Goal: Information Seeking & Learning: Learn about a topic

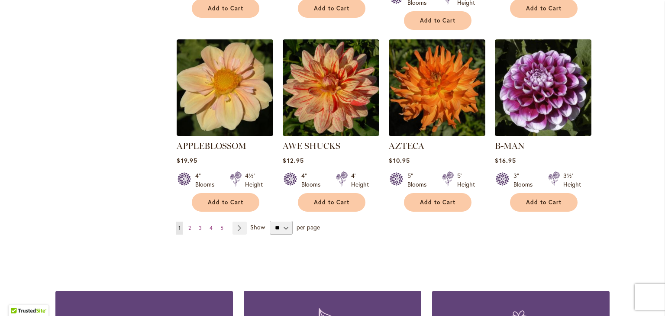
scroll to position [737, 0]
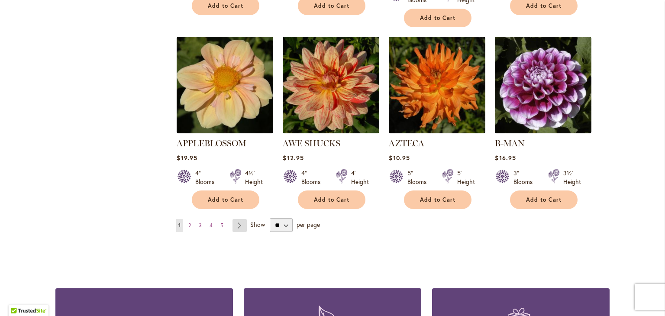
click at [237, 219] on link "Page Next" at bounding box center [240, 225] width 14 height 13
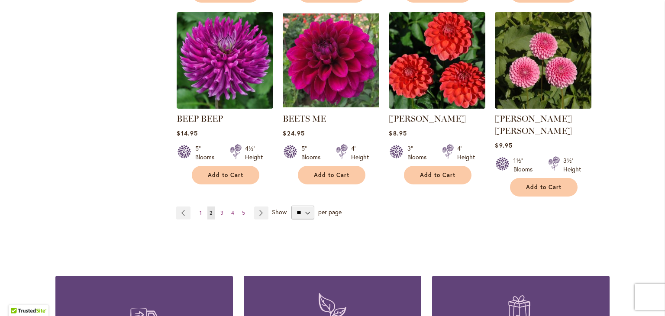
scroll to position [751, 0]
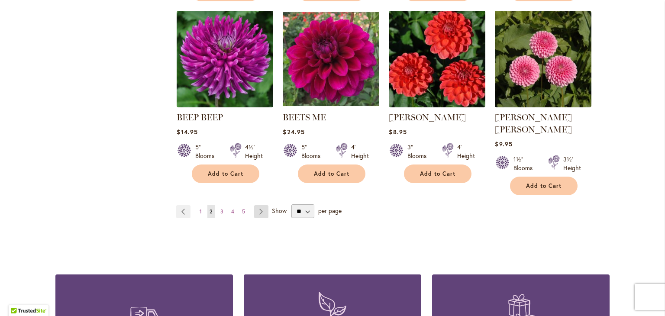
click at [259, 205] on link "Page Next" at bounding box center [261, 211] width 14 height 13
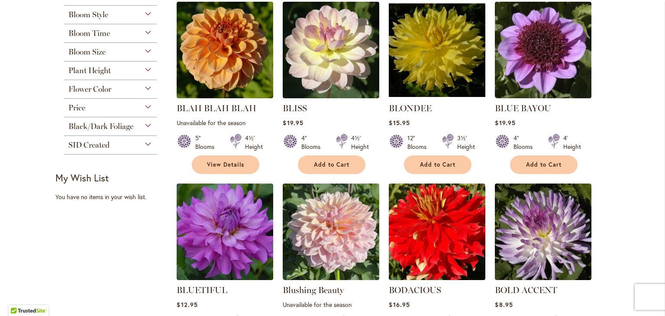
scroll to position [398, 0]
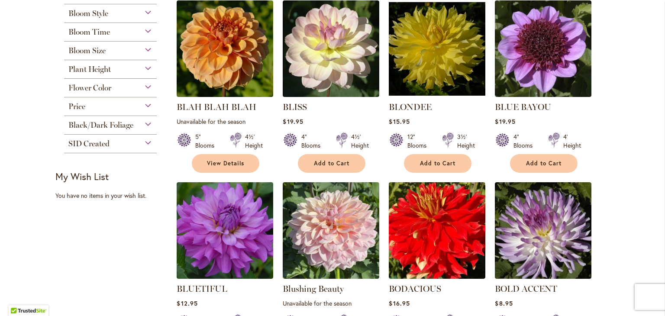
drag, startPoint x: 663, startPoint y: 48, endPoint x: 665, endPoint y: 128, distance: 80.2
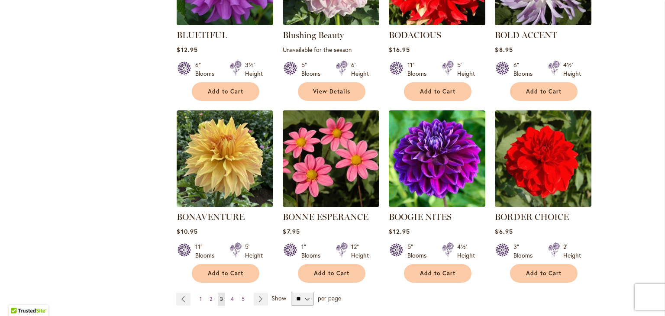
scroll to position [652, 0]
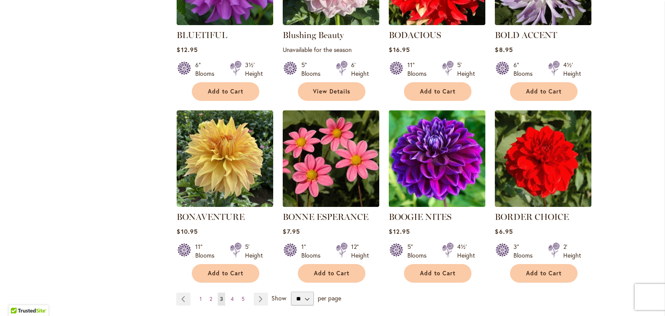
click at [442, 169] on img at bounding box center [437, 158] width 101 height 101
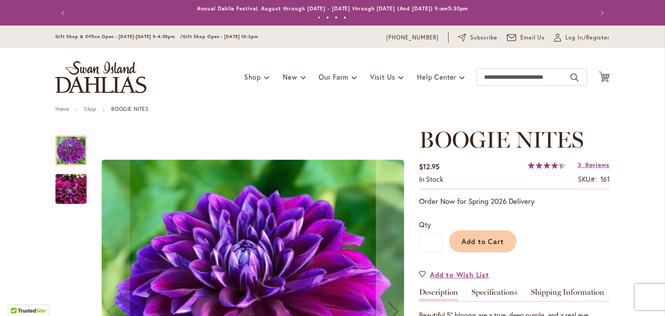
click at [69, 198] on img "BOOGIE NITES" at bounding box center [70, 190] width 31 height 42
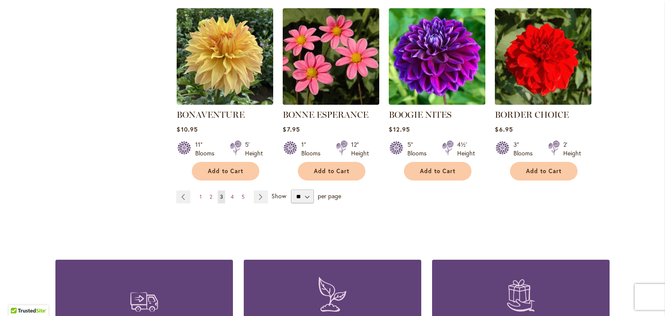
scroll to position [754, 0]
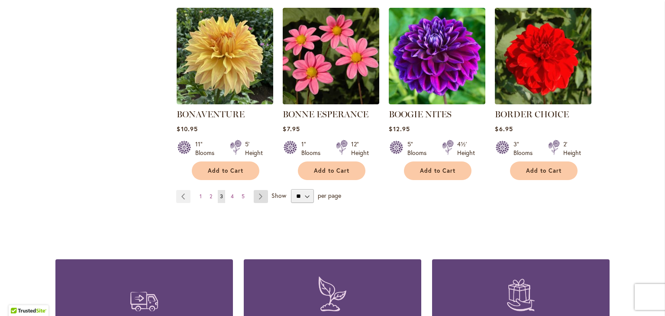
click at [260, 194] on link "Page Next" at bounding box center [261, 196] width 14 height 13
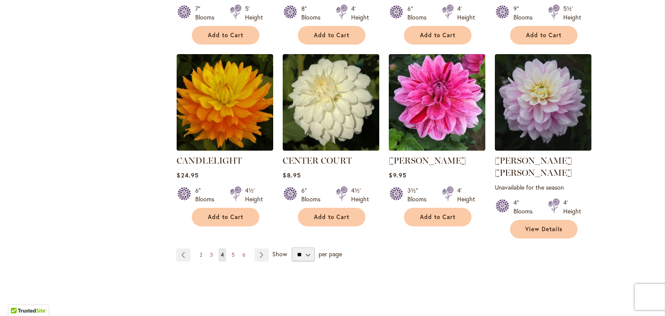
scroll to position [721, 0]
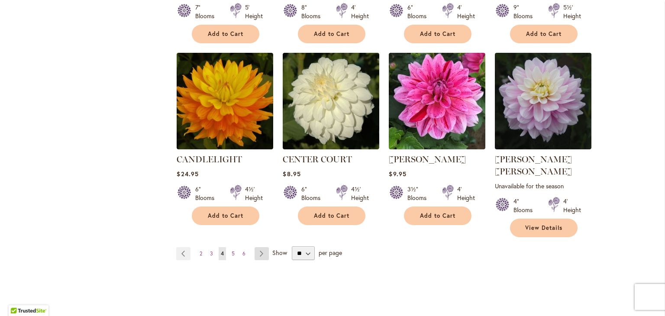
click at [262, 247] on link "Page Next" at bounding box center [262, 253] width 14 height 13
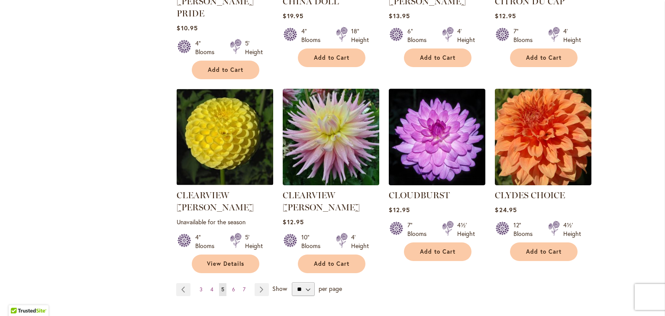
scroll to position [704, 0]
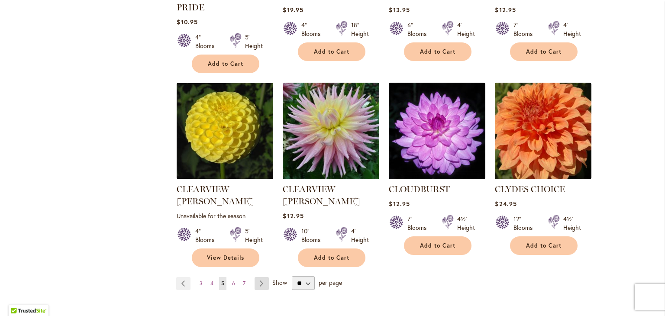
click at [261, 277] on link "Page Next" at bounding box center [262, 283] width 14 height 13
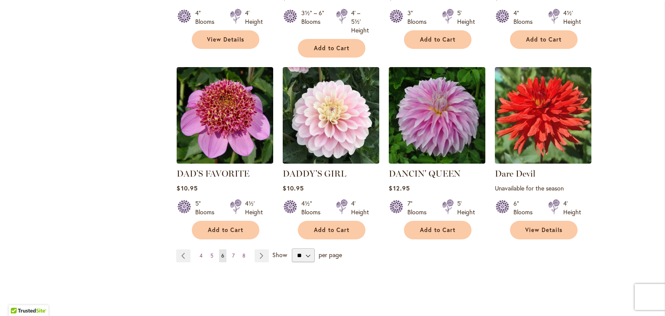
scroll to position [730, 0]
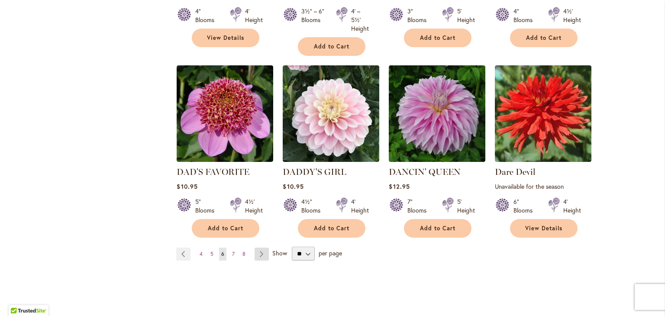
click at [260, 248] on link "Page Next" at bounding box center [262, 254] width 14 height 13
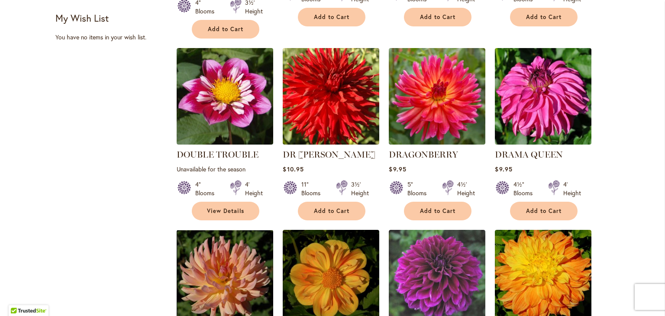
scroll to position [558, 0]
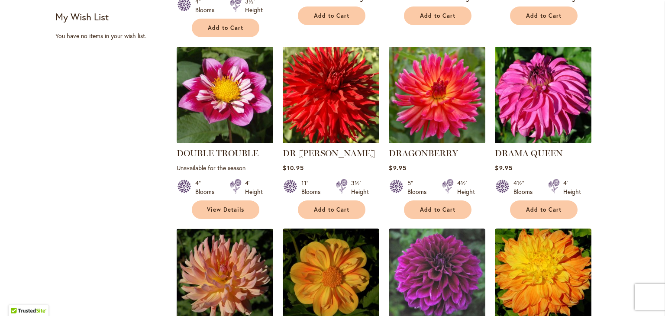
click at [536, 78] on img at bounding box center [543, 95] width 101 height 101
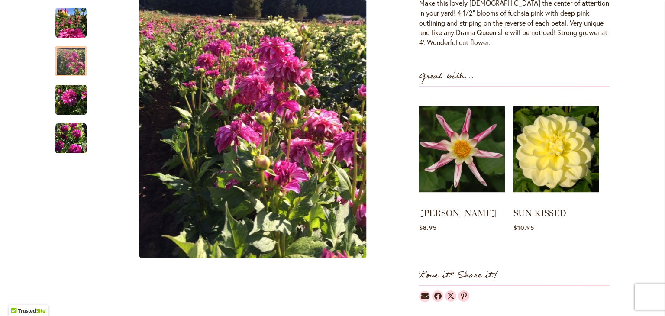
scroll to position [293, 0]
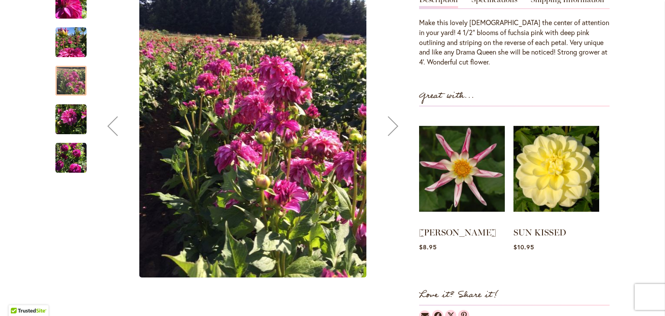
click at [73, 165] on img "DRAMA QUEEN" at bounding box center [70, 157] width 31 height 31
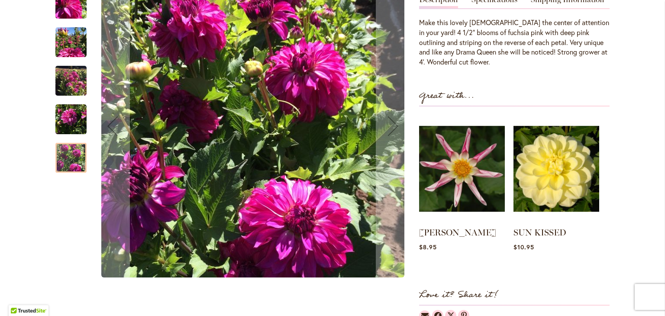
click at [69, 127] on img "DRAMA QUEEN" at bounding box center [70, 119] width 31 height 31
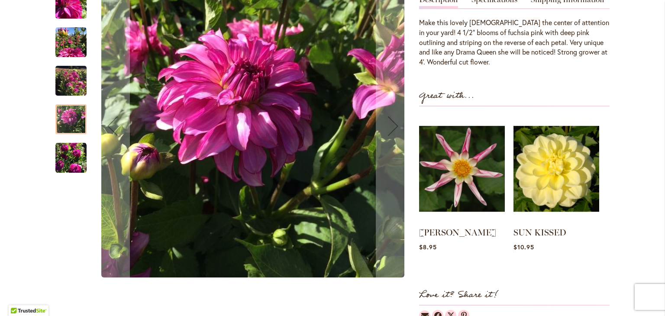
click at [69, 81] on img "DRAMA QUEEN" at bounding box center [70, 81] width 31 height 42
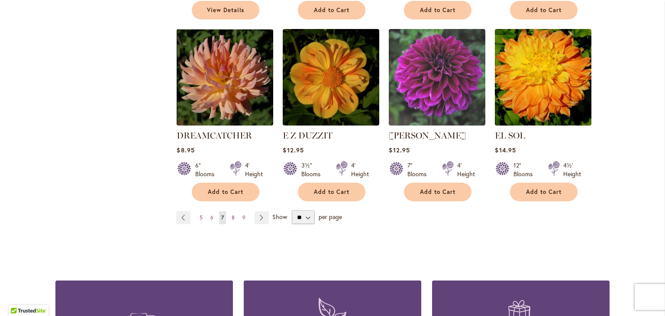
scroll to position [759, 0]
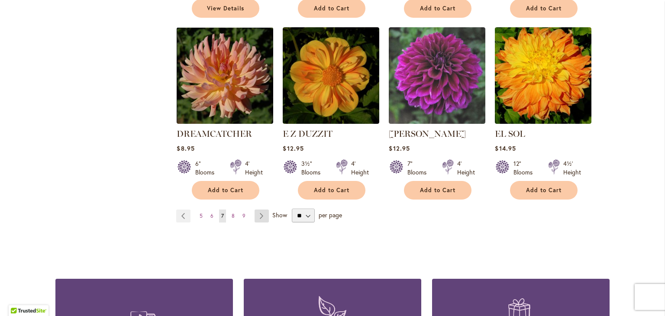
click at [260, 210] on link "Page Next" at bounding box center [262, 216] width 14 height 13
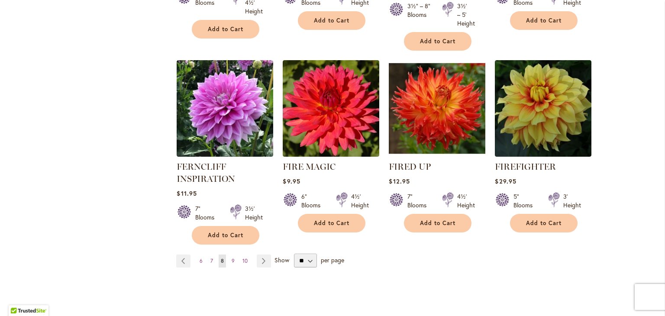
scroll to position [724, 0]
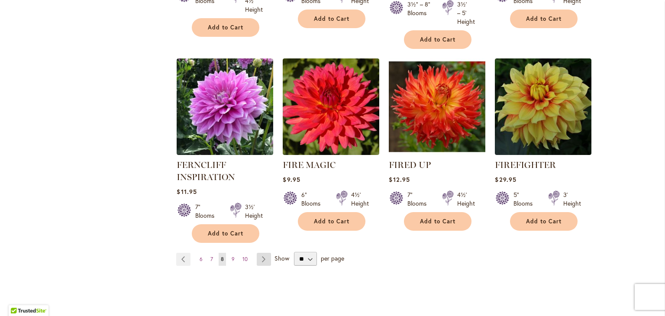
click at [260, 260] on link "Page Next" at bounding box center [264, 259] width 14 height 13
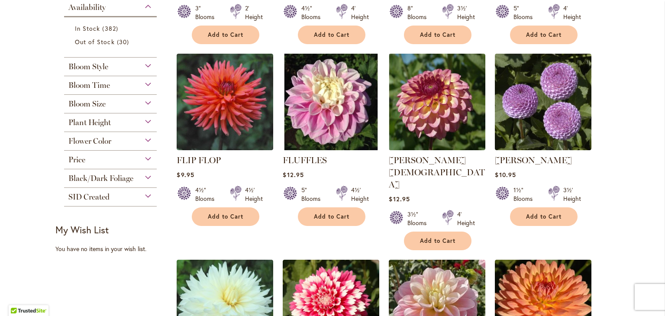
scroll to position [346, 0]
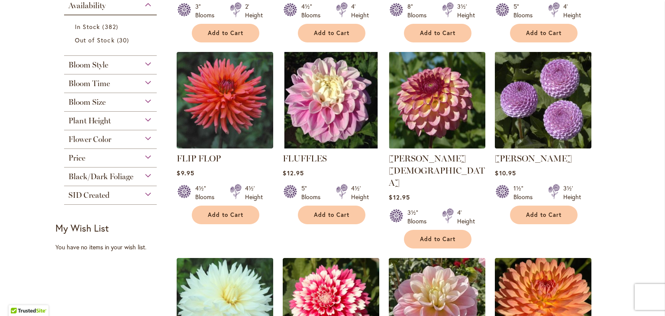
click at [571, 141] on img at bounding box center [543, 100] width 101 height 101
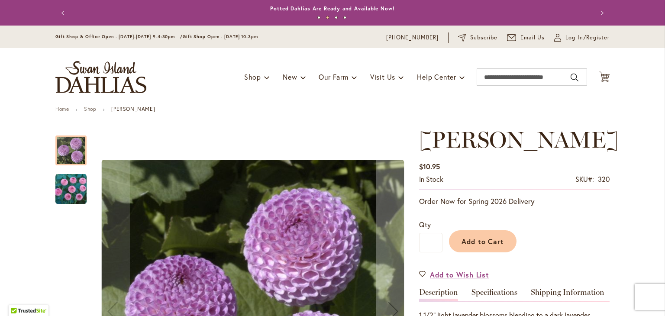
click at [77, 187] on img "FRANK HOLMES" at bounding box center [70, 189] width 31 height 31
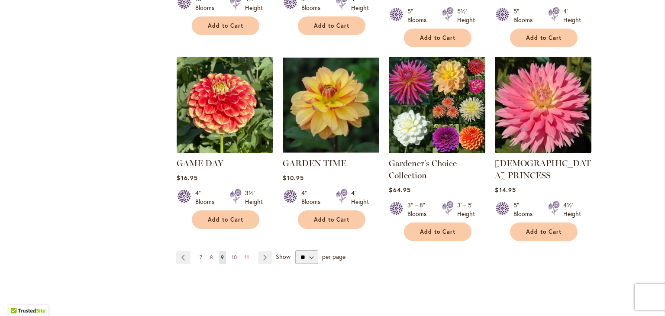
scroll to position [745, 0]
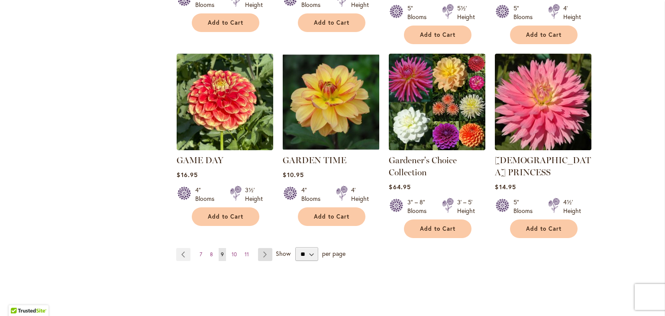
click at [261, 248] on link "Page Next" at bounding box center [265, 254] width 14 height 13
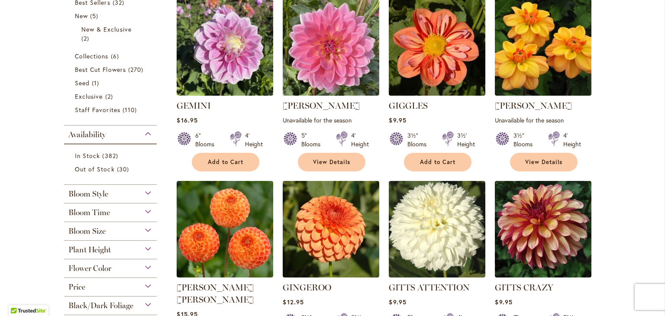
scroll to position [216, 0]
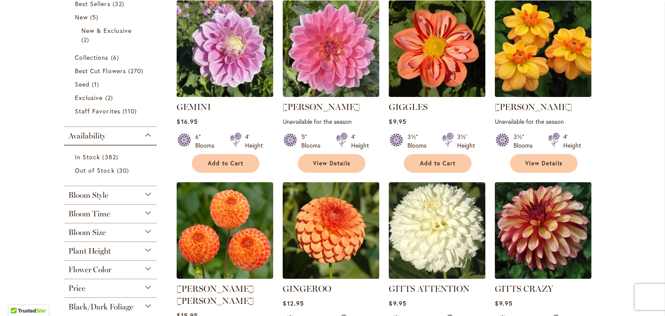
click at [243, 66] on img at bounding box center [225, 48] width 101 height 101
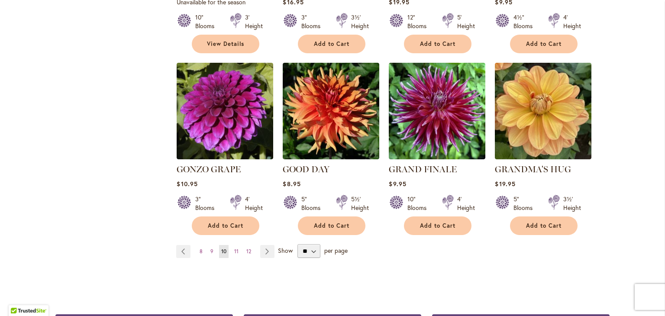
scroll to position [714, 0]
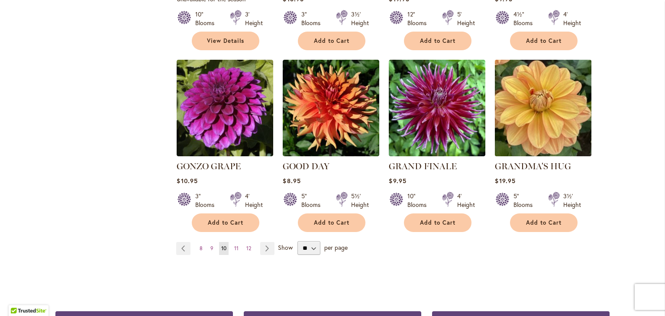
click at [524, 139] on img at bounding box center [543, 108] width 101 height 101
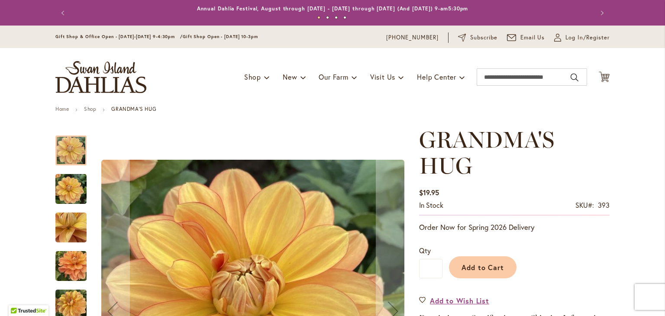
click at [71, 197] on img "GRANDMA'S HUG" at bounding box center [70, 190] width 31 height 42
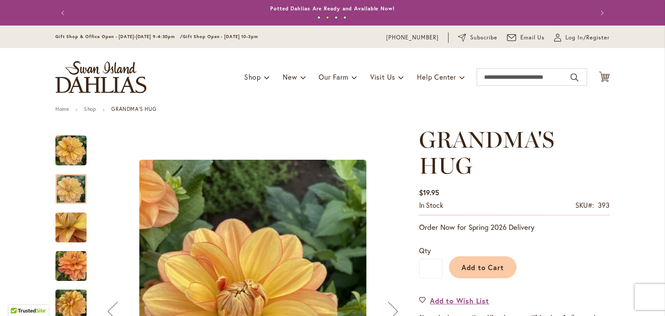
click at [73, 227] on img "GRANDMA'S HUG" at bounding box center [71, 227] width 62 height 47
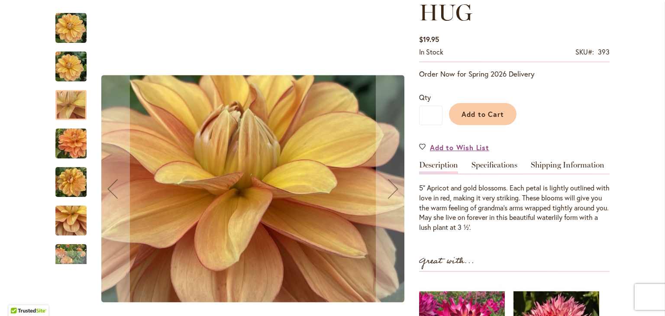
scroll to position [156, 0]
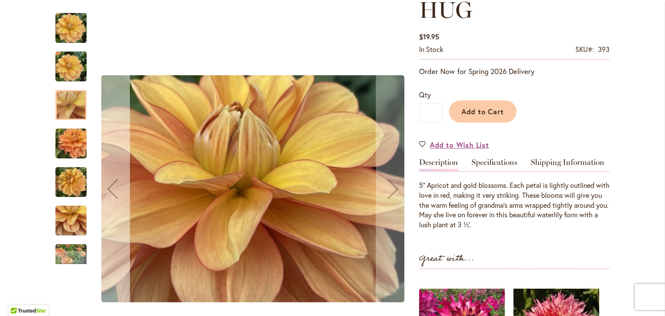
click at [115, 190] on div "Previous" at bounding box center [112, 189] width 35 height 35
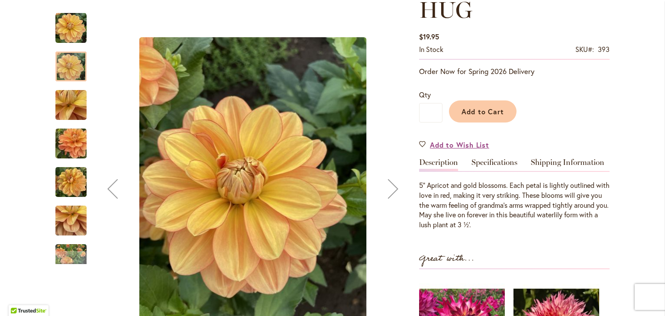
click at [115, 190] on div "Previous" at bounding box center [112, 189] width 35 height 35
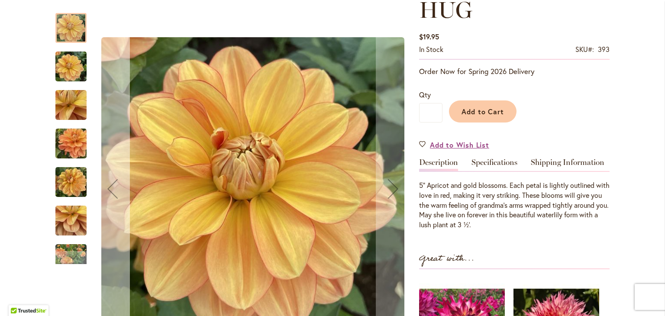
click at [115, 190] on div "Previous" at bounding box center [112, 189] width 35 height 35
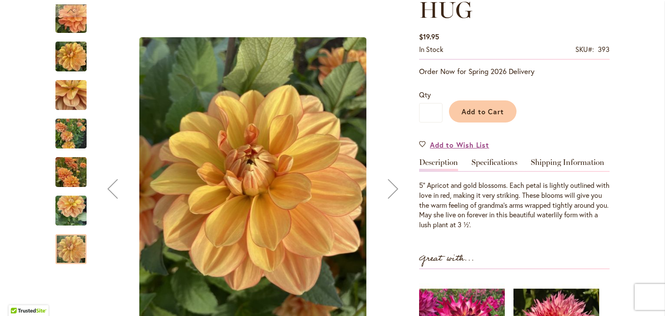
click at [115, 190] on div "Previous" at bounding box center [112, 189] width 35 height 35
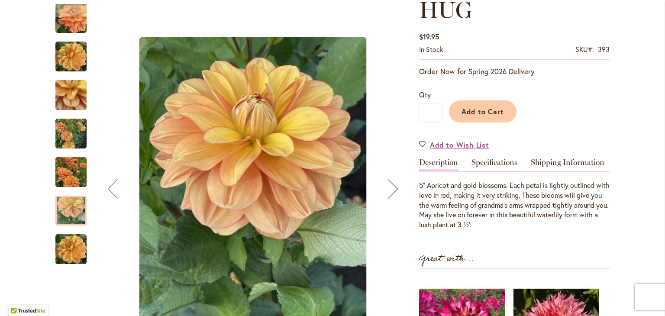
click at [115, 190] on div "Previous" at bounding box center [112, 189] width 35 height 35
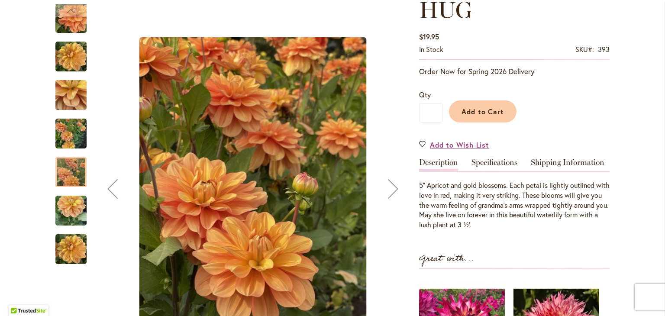
click at [115, 190] on div "Previous" at bounding box center [112, 189] width 35 height 35
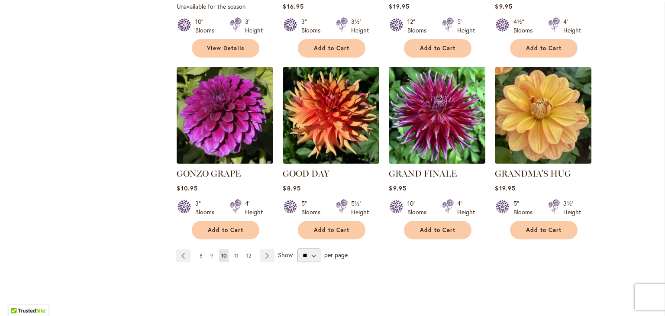
scroll to position [711, 0]
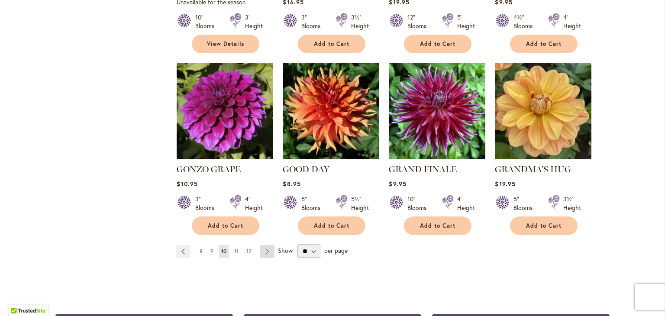
click at [269, 245] on link "Page Next" at bounding box center [267, 251] width 14 height 13
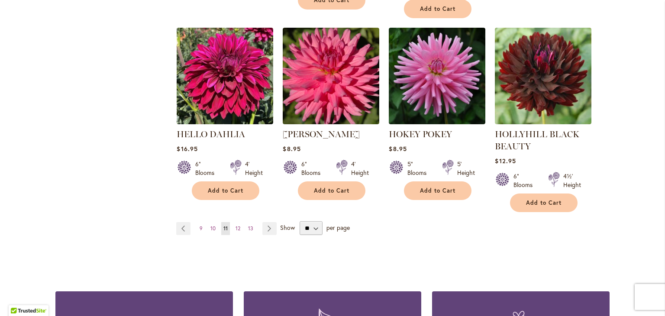
scroll to position [785, 0]
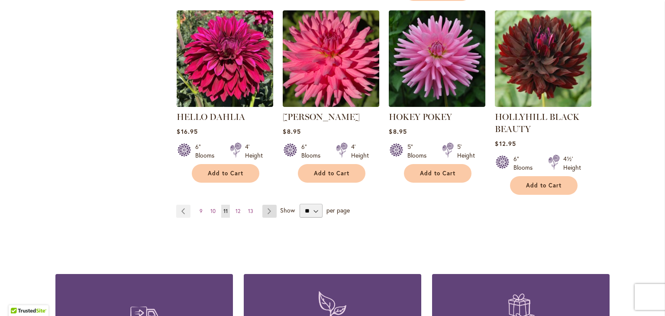
click at [270, 212] on link "Page Next" at bounding box center [270, 211] width 14 height 13
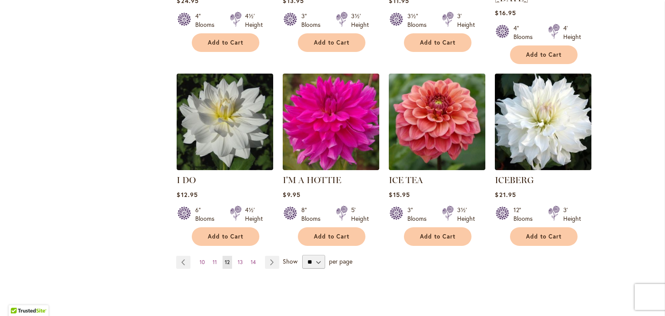
scroll to position [702, 0]
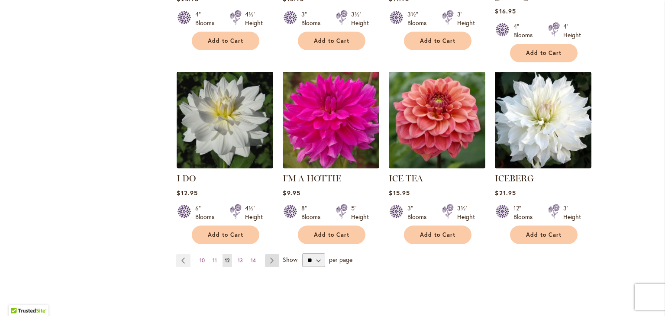
click at [274, 254] on link "Page Next" at bounding box center [272, 260] width 14 height 13
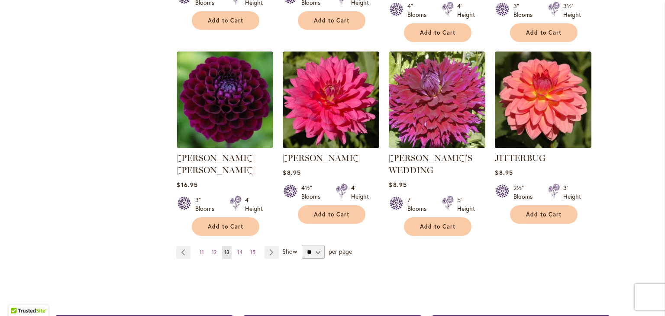
scroll to position [730, 0]
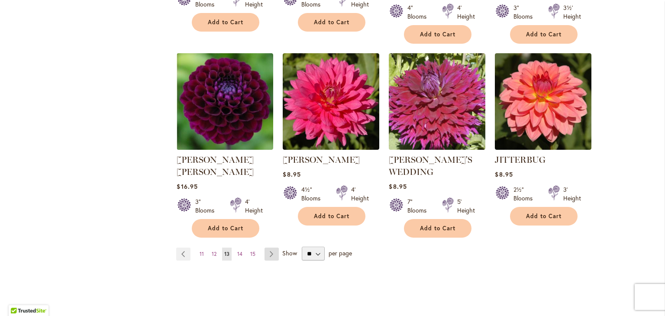
click at [271, 248] on link "Page Next" at bounding box center [272, 254] width 14 height 13
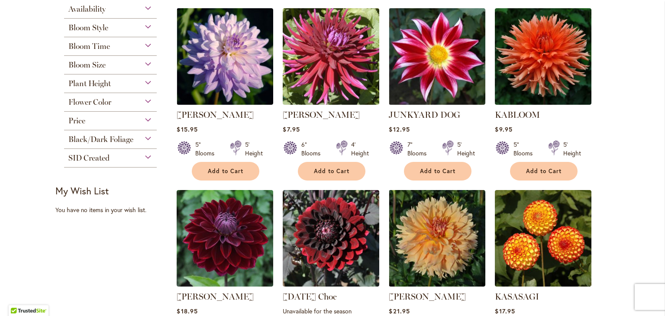
scroll to position [206, 0]
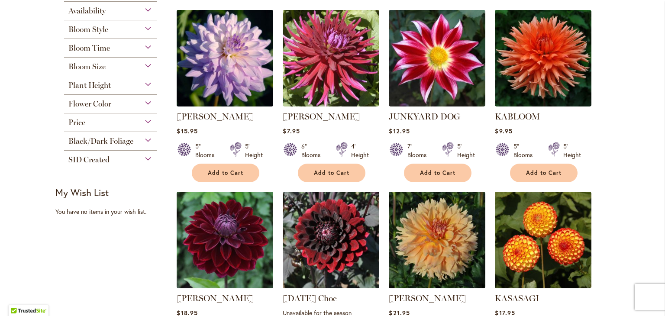
click at [247, 72] on img at bounding box center [225, 58] width 101 height 101
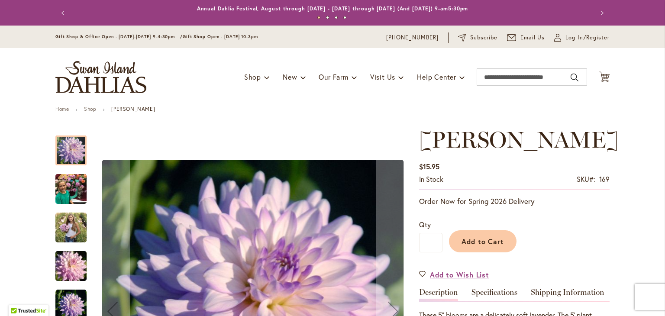
click at [67, 153] on div at bounding box center [70, 151] width 31 height 30
click at [69, 191] on img "JORDAN NICOLE" at bounding box center [70, 190] width 31 height 42
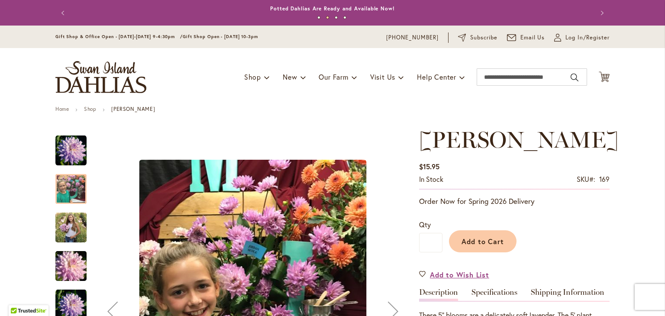
click at [71, 235] on img "JORDAN NICOLE" at bounding box center [70, 227] width 31 height 39
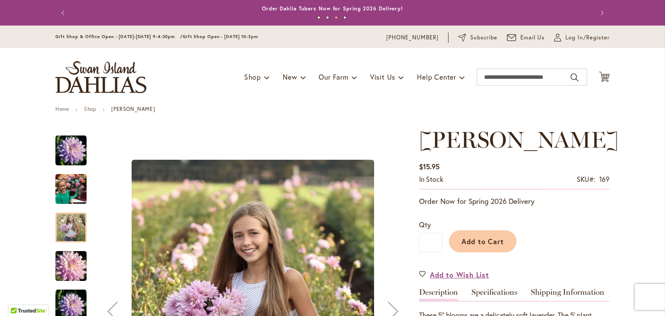
click at [71, 276] on img "JORDAN NICOLE" at bounding box center [71, 267] width 62 height 42
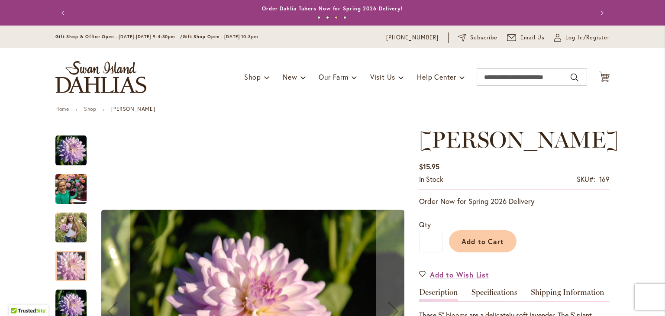
click at [71, 302] on img "JORDAN NICOLE" at bounding box center [70, 304] width 31 height 31
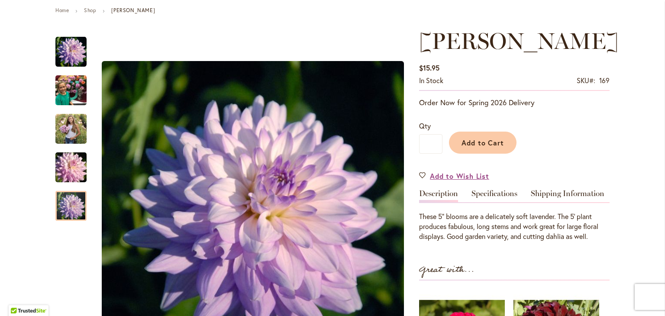
scroll to position [101, 0]
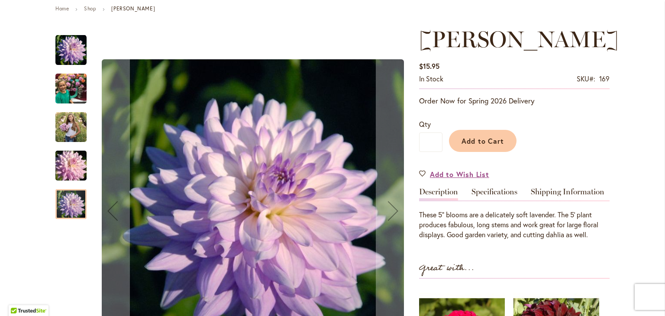
click at [71, 123] on img "JORDAN NICOLE" at bounding box center [70, 126] width 31 height 39
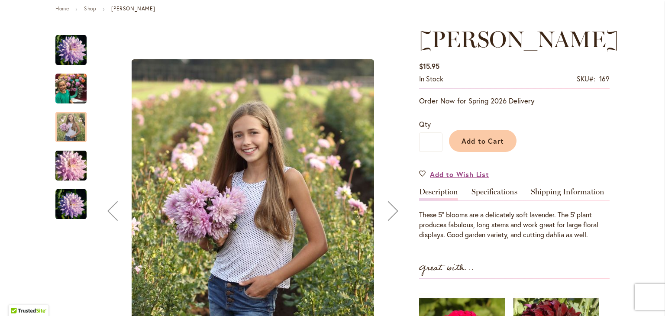
click at [77, 93] on img "JORDAN NICOLE" at bounding box center [70, 89] width 31 height 42
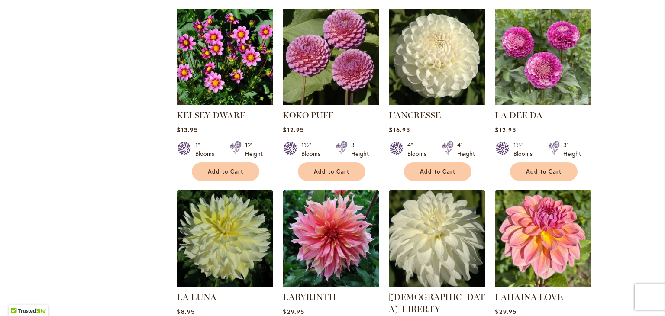
scroll to position [574, 0]
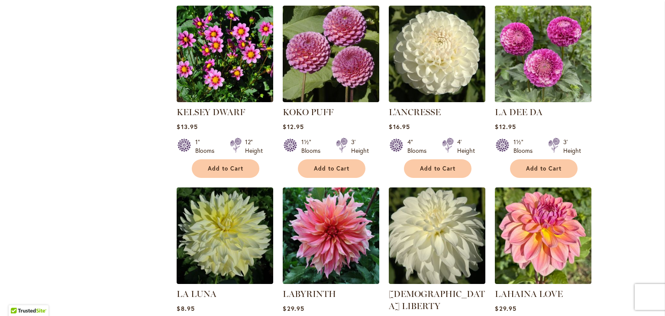
click at [556, 98] on img at bounding box center [543, 53] width 101 height 101
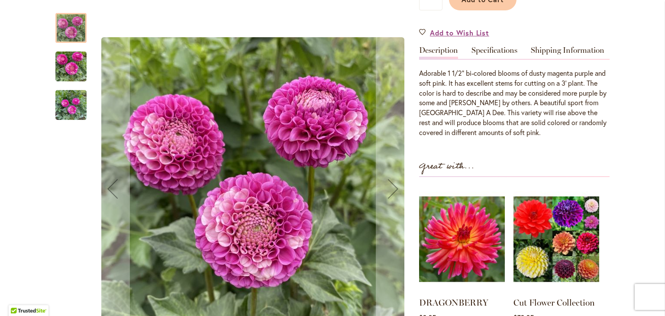
scroll to position [247, 0]
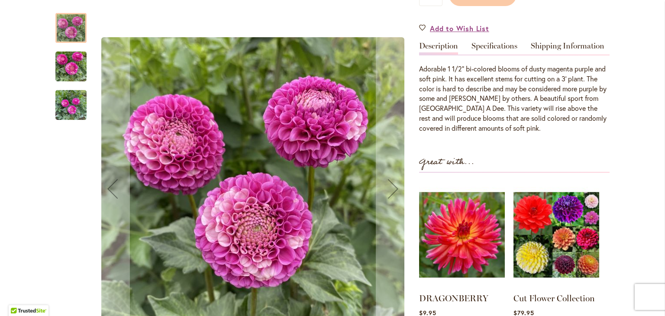
click at [63, 115] on img "LA DEE DA" at bounding box center [70, 105] width 31 height 42
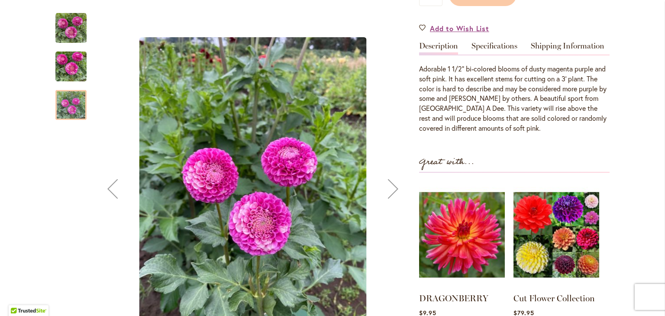
click at [78, 65] on img "LA DEE DA" at bounding box center [70, 67] width 31 height 42
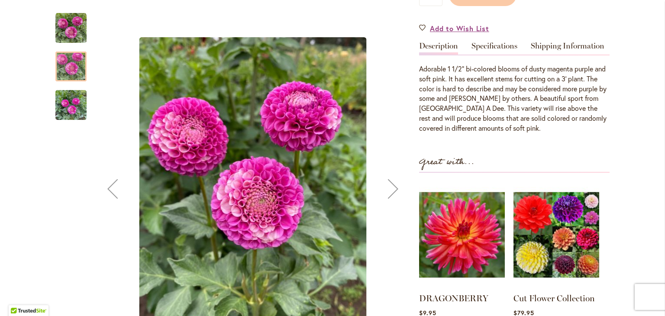
click at [76, 28] on img "La Dee Da" at bounding box center [70, 28] width 31 height 31
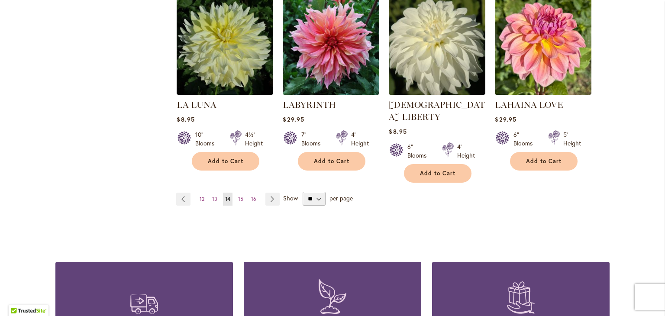
scroll to position [711, 0]
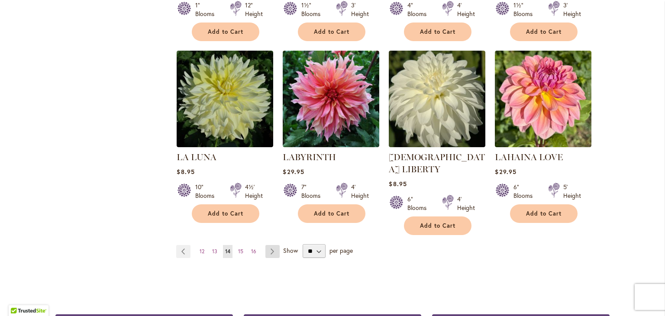
click at [275, 245] on link "Page Next" at bounding box center [273, 251] width 14 height 13
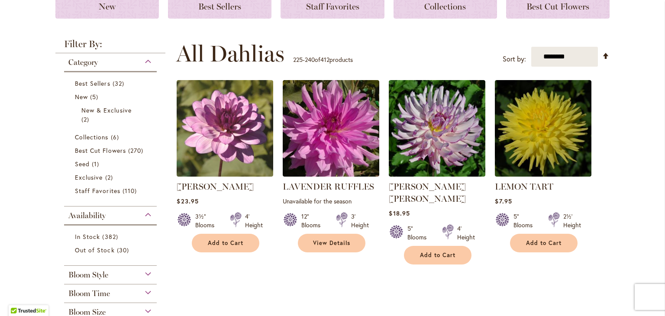
scroll to position [138, 0]
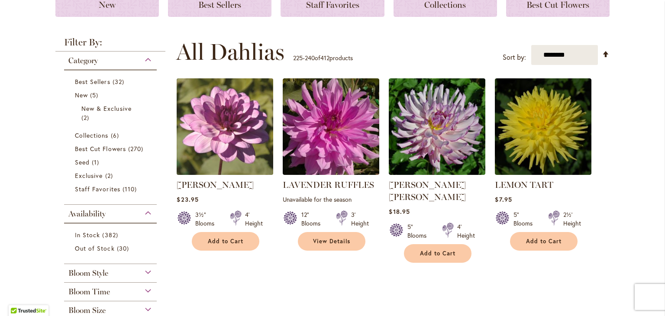
click at [242, 119] on img at bounding box center [225, 126] width 101 height 101
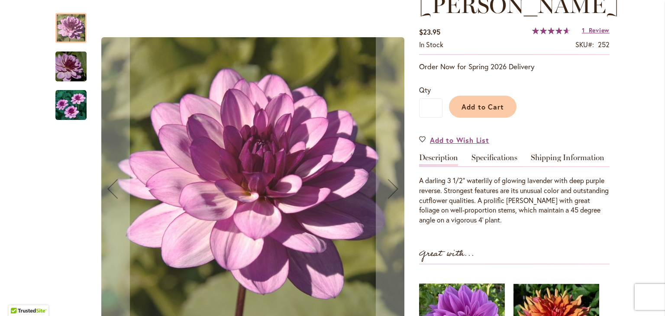
scroll to position [133, 0]
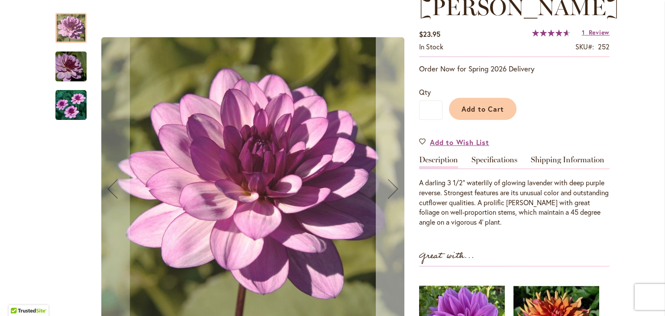
click at [392, 182] on div "Next" at bounding box center [393, 189] width 35 height 35
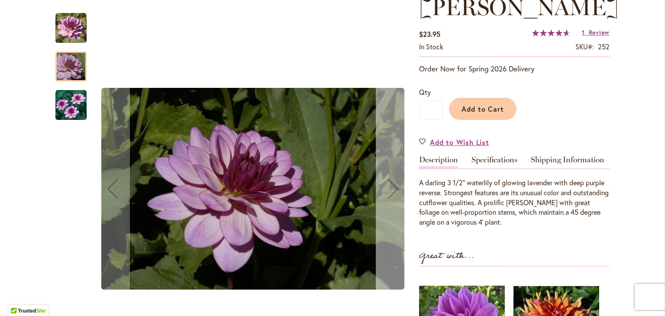
click at [392, 186] on div "Next" at bounding box center [393, 189] width 35 height 35
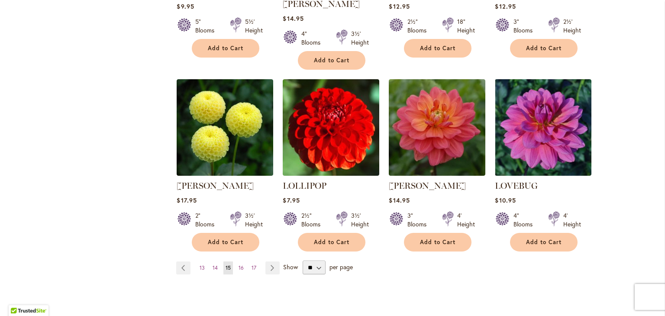
scroll to position [711, 0]
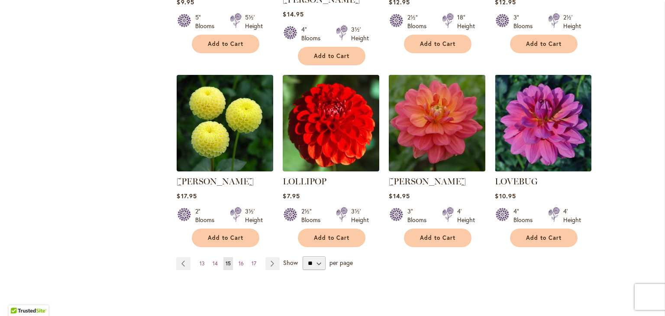
click at [463, 120] on img at bounding box center [437, 123] width 101 height 101
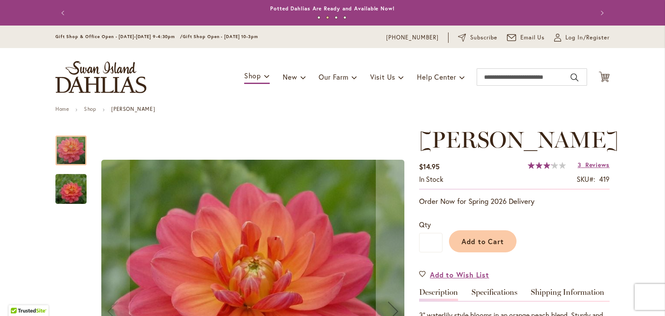
click at [72, 193] on img "LORA ASHLEY" at bounding box center [71, 190] width 62 height 42
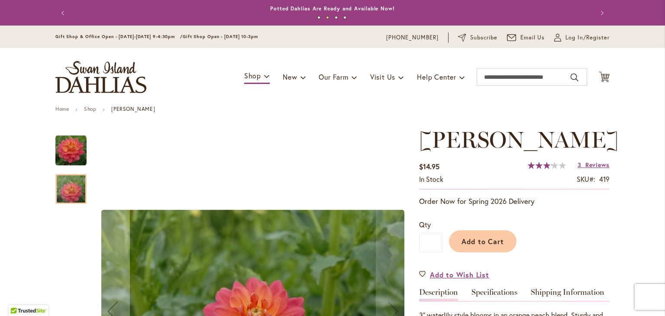
click at [62, 143] on img "LORA ASHLEY" at bounding box center [70, 150] width 31 height 31
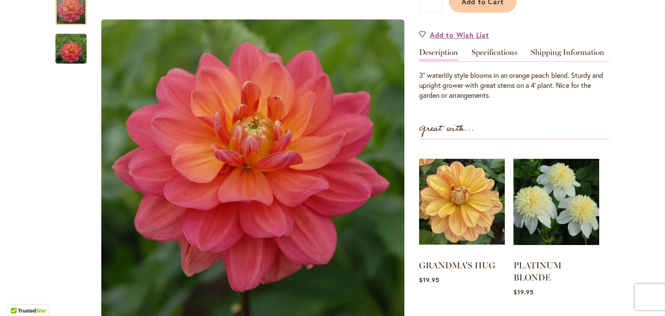
scroll to position [238, 0]
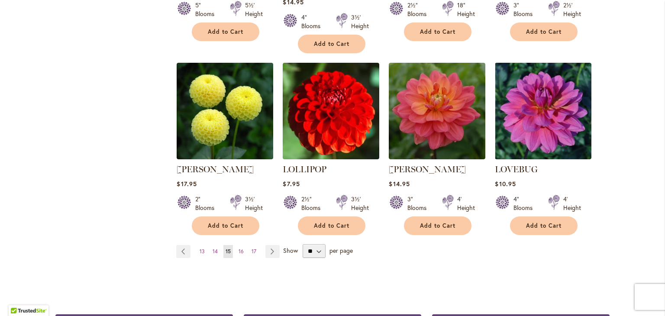
scroll to position [730, 0]
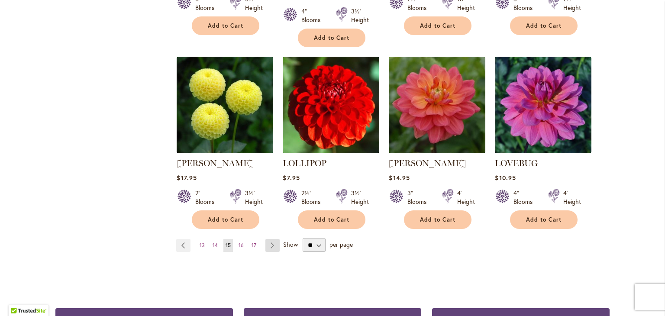
click at [274, 239] on link "Page Next" at bounding box center [273, 245] width 14 height 13
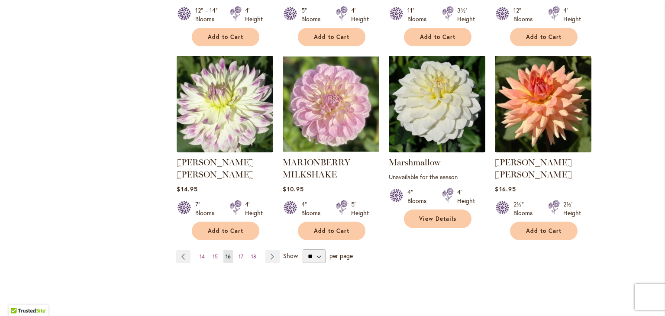
scroll to position [712, 0]
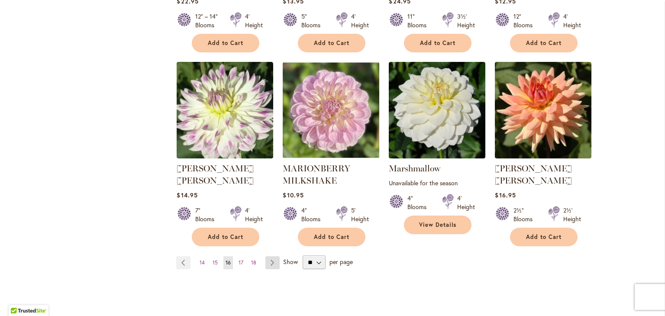
click at [270, 256] on link "Page Next" at bounding box center [273, 262] width 14 height 13
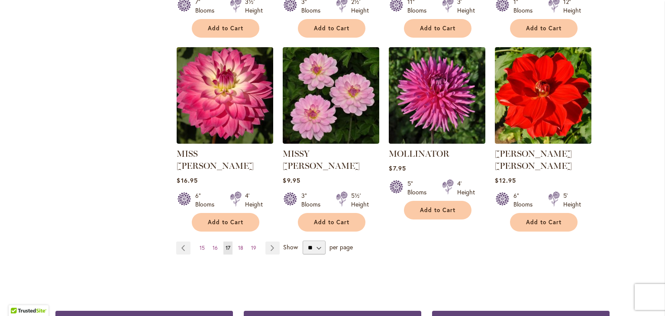
scroll to position [724, 0]
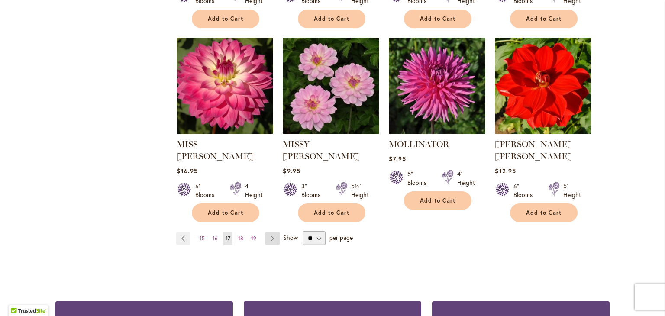
click at [276, 232] on link "Page Next" at bounding box center [273, 238] width 14 height 13
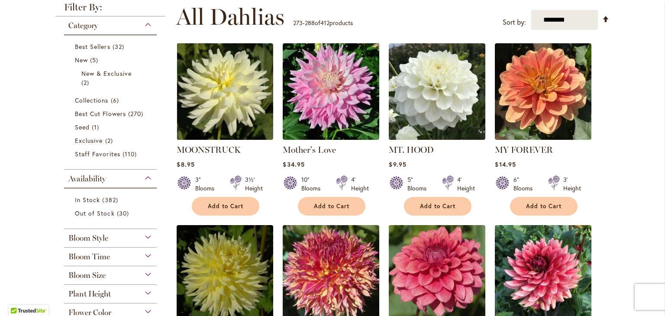
scroll to position [174, 0]
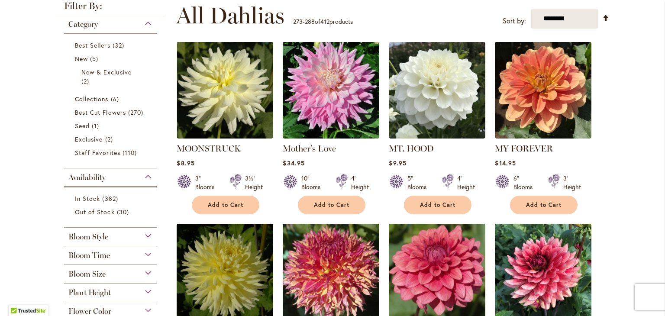
click at [352, 102] on img at bounding box center [331, 90] width 101 height 101
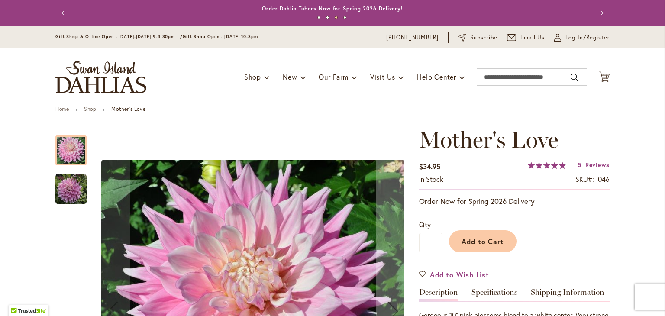
click at [75, 189] on img "Mother's Love" at bounding box center [70, 189] width 31 height 31
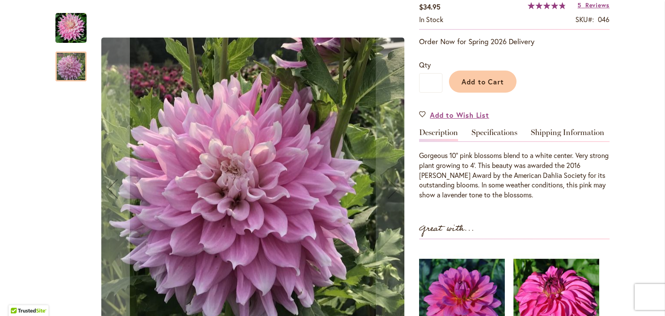
scroll to position [156, 0]
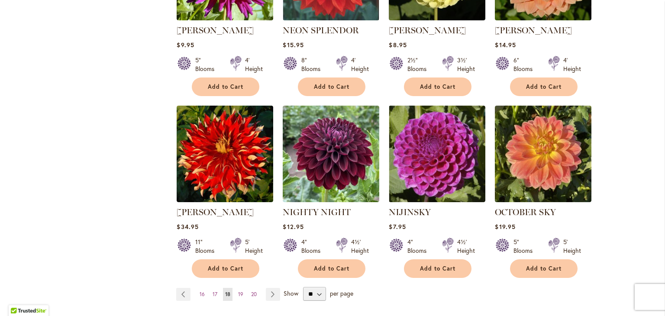
scroll to position [669, 0]
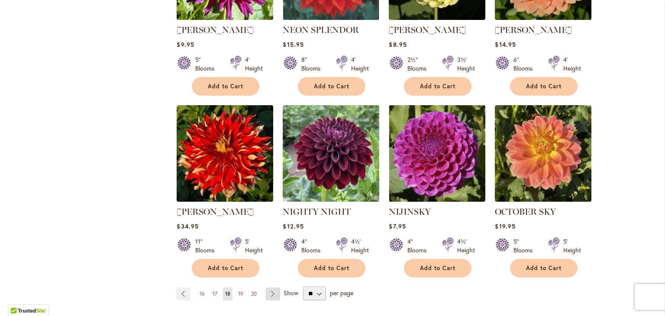
click at [271, 288] on link "Page Next" at bounding box center [273, 294] width 14 height 13
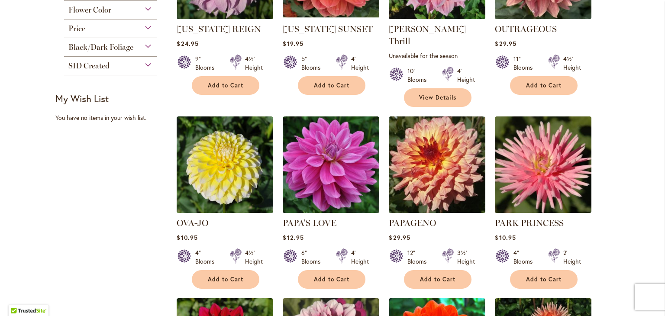
scroll to position [482, 0]
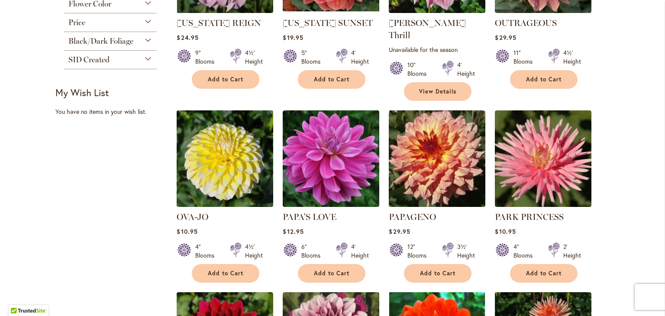
click at [215, 175] on img at bounding box center [225, 158] width 101 height 101
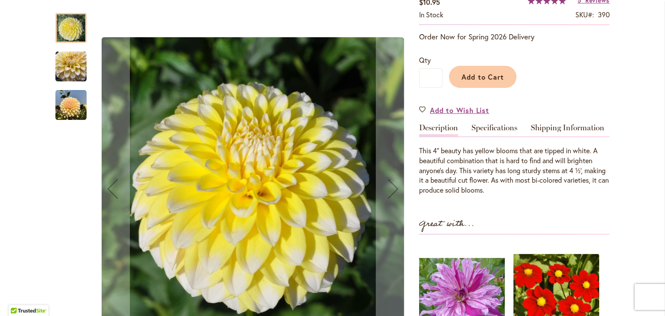
scroll to position [159, 0]
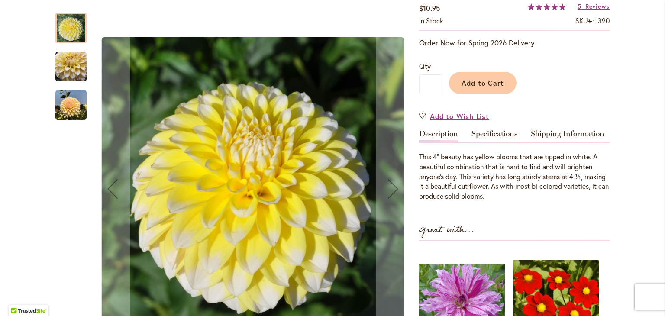
click at [69, 109] on img "OVA-JO" at bounding box center [70, 105] width 31 height 31
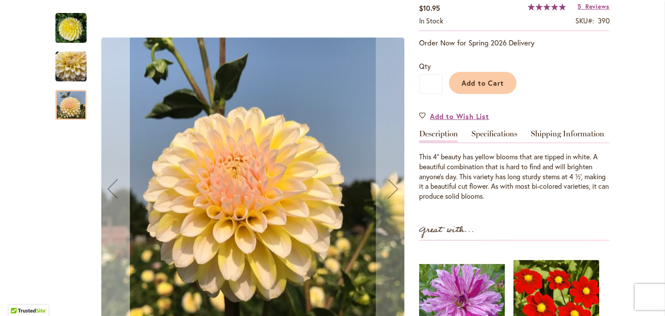
click at [113, 192] on div "Previous" at bounding box center [112, 189] width 35 height 35
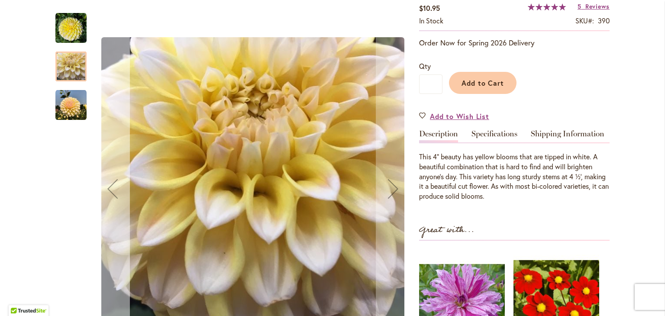
click at [113, 192] on div "Previous" at bounding box center [112, 189] width 35 height 35
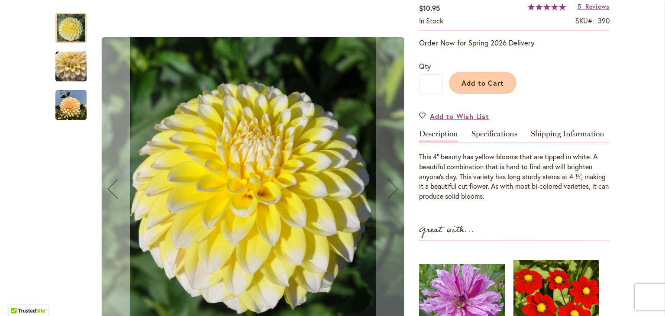
click at [113, 192] on div "Previous" at bounding box center [112, 189] width 35 height 35
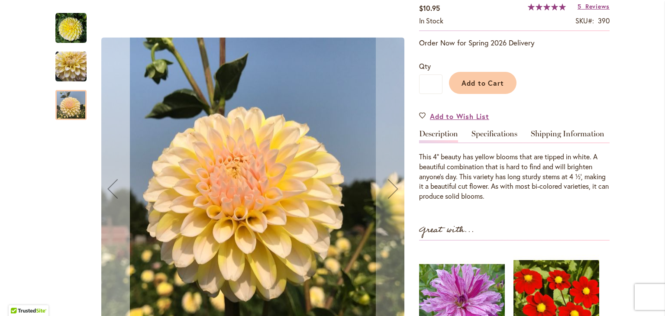
click at [113, 192] on div "Previous" at bounding box center [112, 189] width 35 height 35
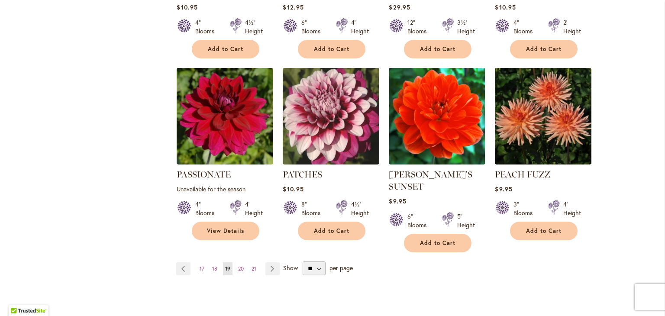
scroll to position [707, 0]
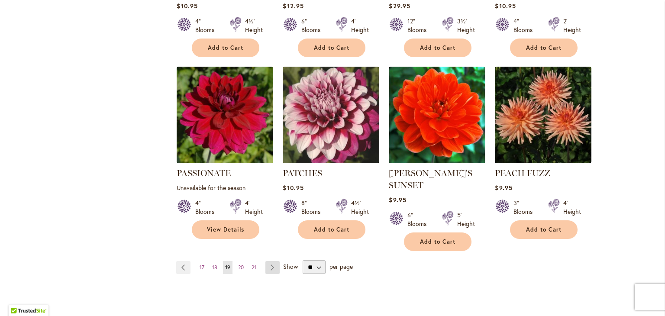
click at [274, 261] on link "Page Next" at bounding box center [273, 267] width 14 height 13
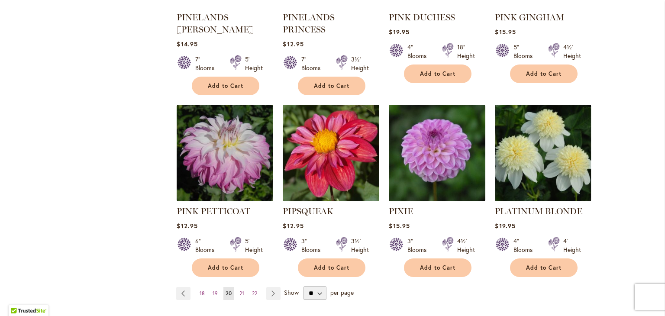
scroll to position [695, 0]
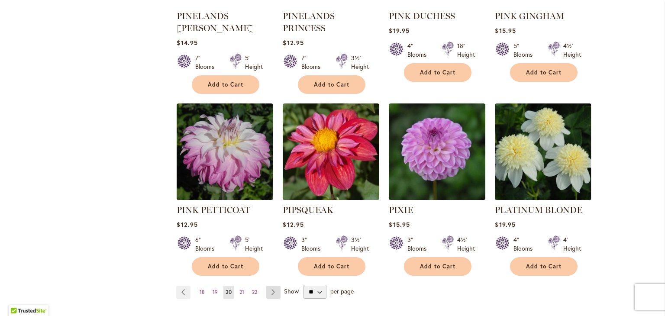
click at [272, 286] on link "Page Next" at bounding box center [273, 292] width 14 height 13
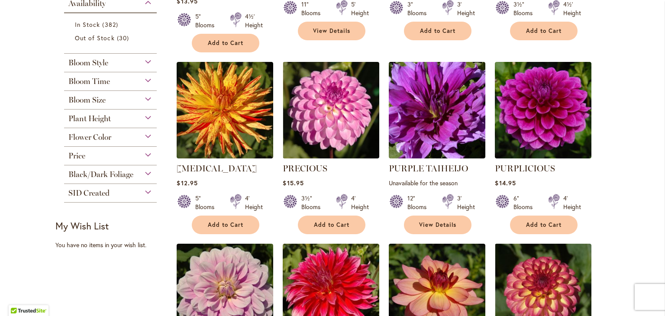
scroll to position [353, 0]
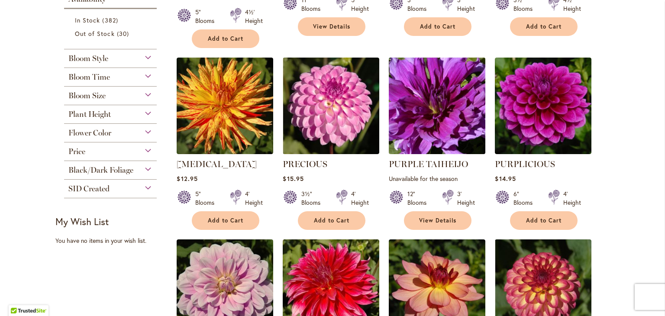
click at [428, 126] on img at bounding box center [437, 105] width 101 height 101
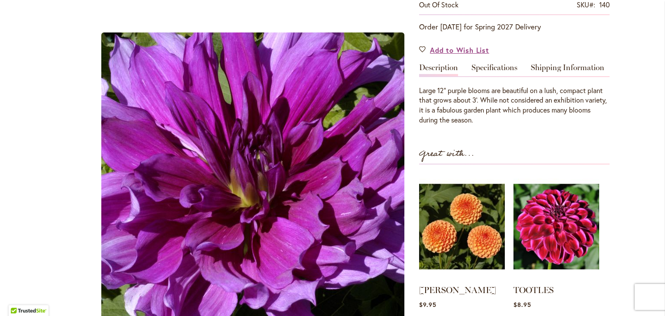
scroll to position [205, 0]
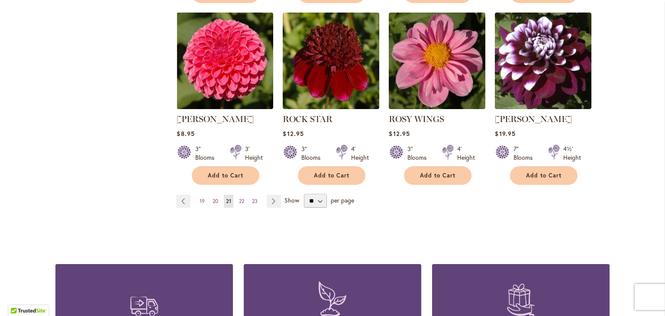
scroll to position [765, 0]
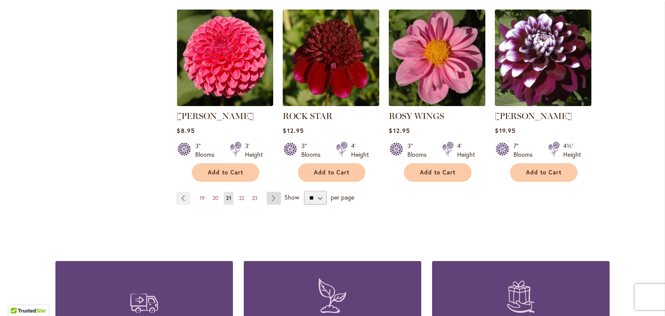
click at [274, 198] on link "Page Next" at bounding box center [274, 198] width 14 height 13
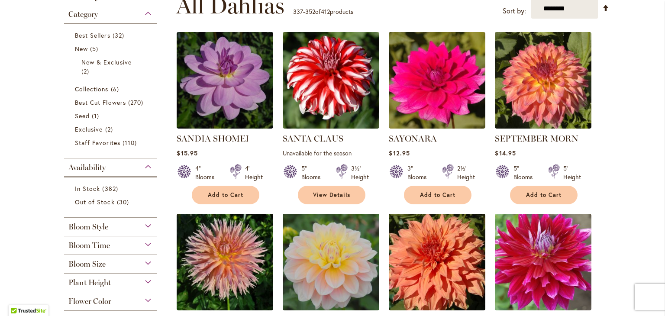
scroll to position [185, 0]
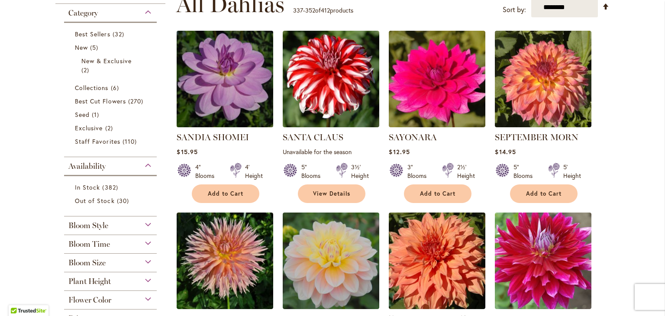
click at [234, 74] on img at bounding box center [225, 79] width 101 height 101
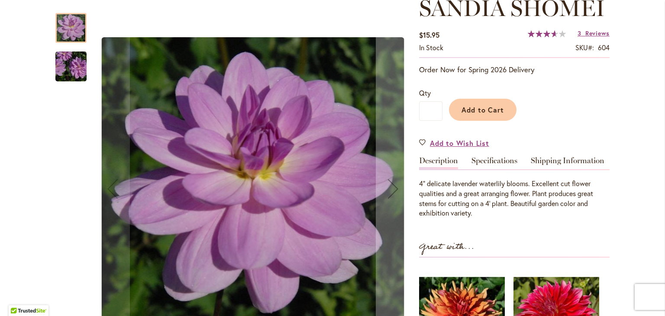
scroll to position [132, 0]
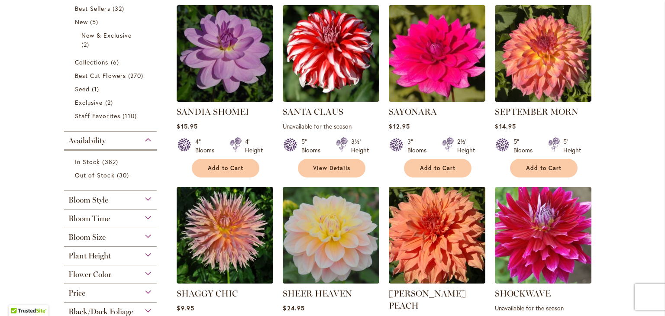
scroll to position [214, 0]
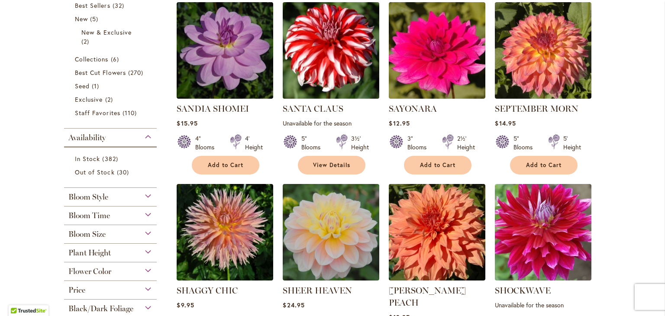
click at [329, 62] on img at bounding box center [331, 50] width 101 height 101
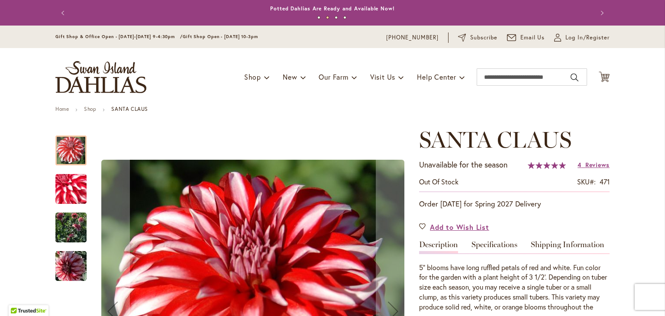
click at [78, 224] on img "SANTA CLAUS" at bounding box center [70, 228] width 31 height 42
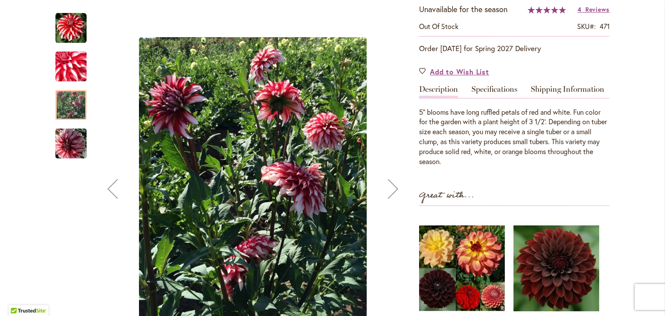
scroll to position [156, 0]
click at [75, 65] on img "SANTA CLAUS" at bounding box center [71, 67] width 62 height 60
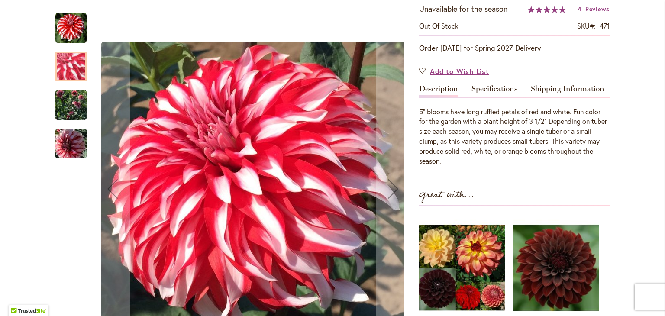
click at [74, 23] on img "SANTA CLAUS" at bounding box center [70, 28] width 31 height 31
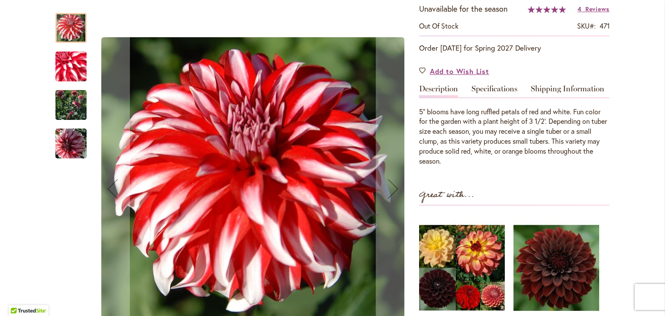
click at [81, 107] on img "SANTA CLAUS" at bounding box center [70, 105] width 31 height 42
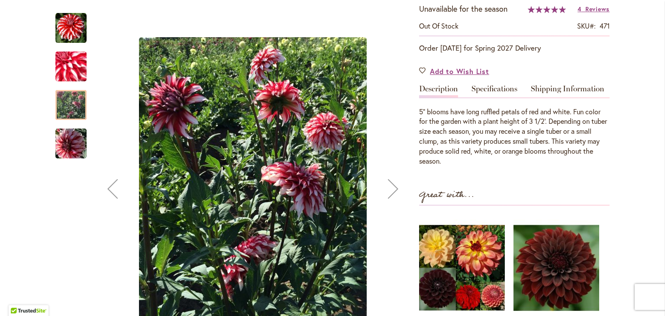
click at [78, 143] on img "SANTA CLAUS" at bounding box center [71, 143] width 62 height 47
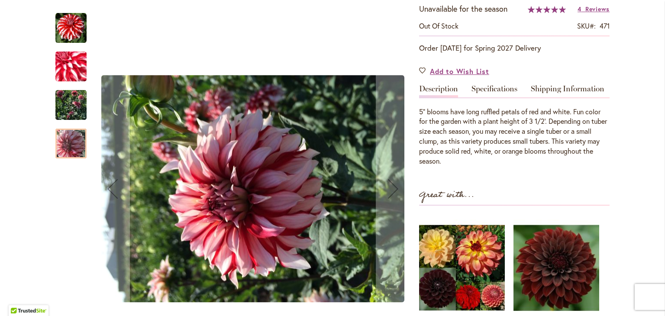
click at [71, 24] on img "SANTA CLAUS" at bounding box center [70, 28] width 31 height 31
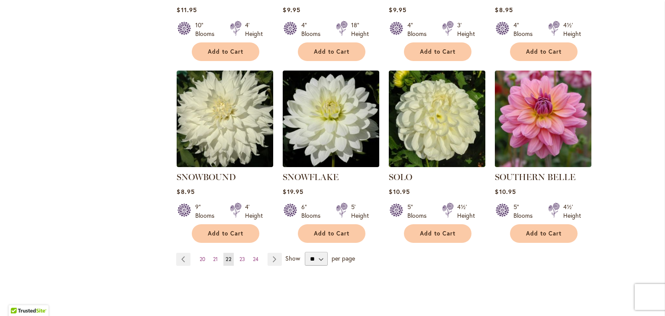
scroll to position [704, 0]
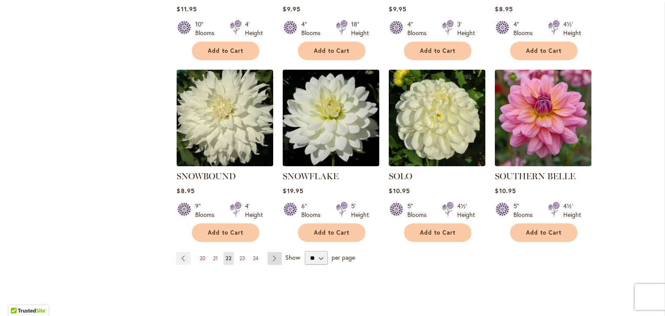
click at [276, 252] on link "Page Next" at bounding box center [275, 258] width 14 height 13
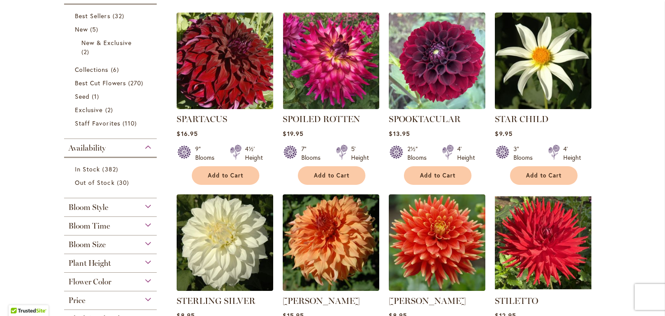
scroll to position [204, 0]
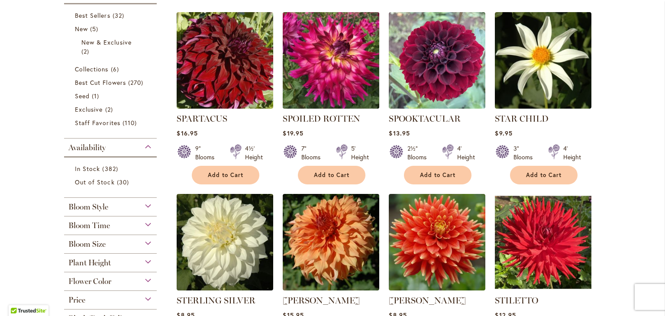
click at [319, 47] on img at bounding box center [331, 60] width 101 height 101
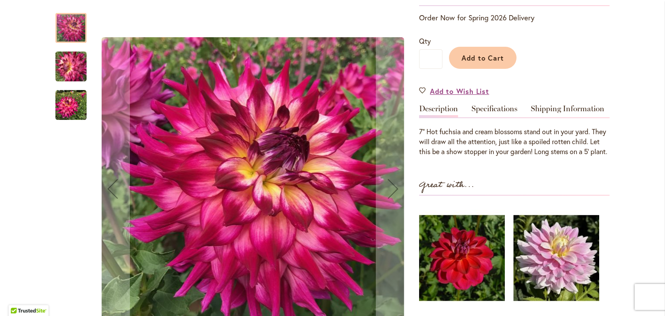
scroll to position [207, 0]
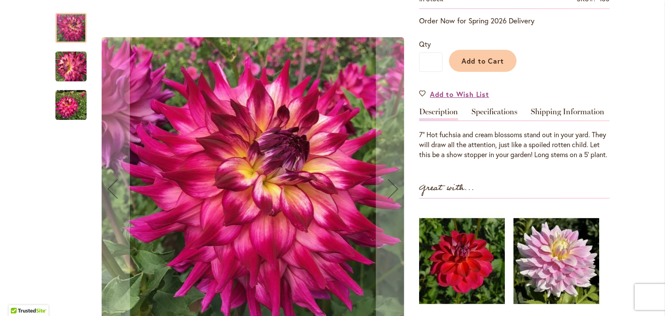
click at [75, 71] on img "SPOILED ROTTEN" at bounding box center [71, 66] width 62 height 47
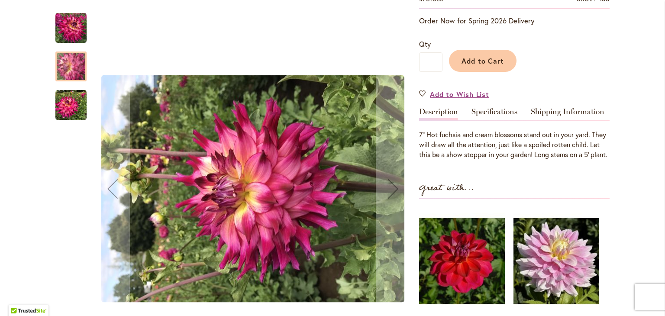
click at [76, 105] on img "SPOILED ROTTEN" at bounding box center [70, 105] width 31 height 31
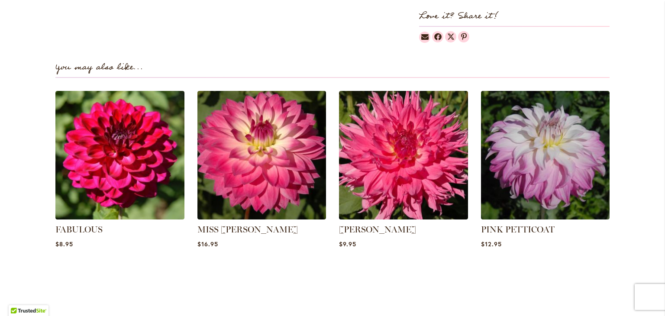
scroll to position [581, 0]
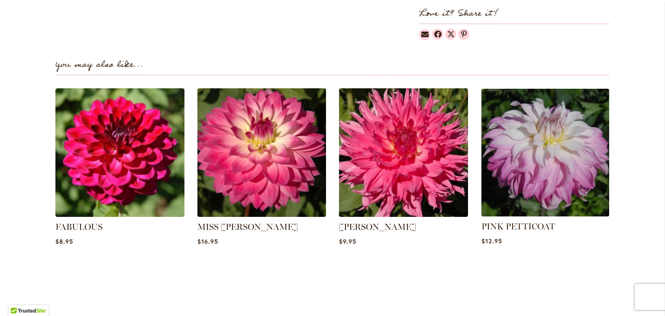
click at [561, 140] on img at bounding box center [545, 152] width 134 height 134
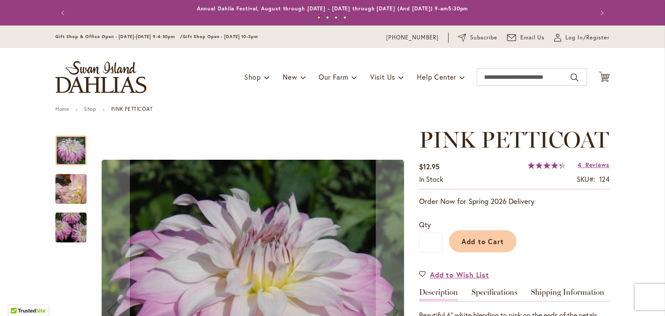
click at [68, 228] on img "Pink Petticoat" at bounding box center [71, 228] width 62 height 42
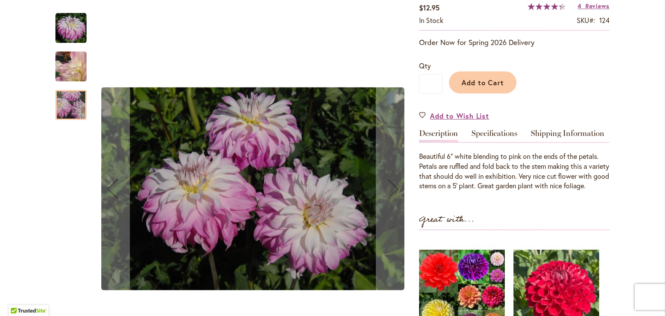
scroll to position [173, 0]
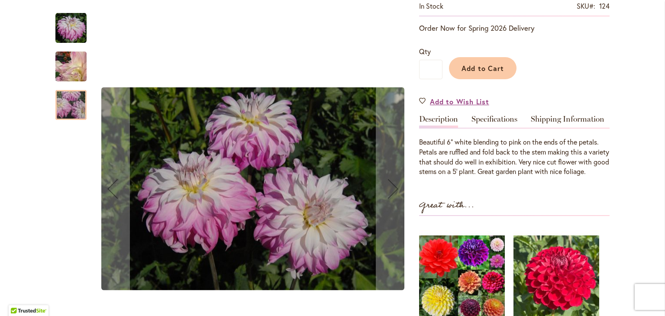
click at [75, 66] on img "Pink Petticoat" at bounding box center [71, 66] width 62 height 51
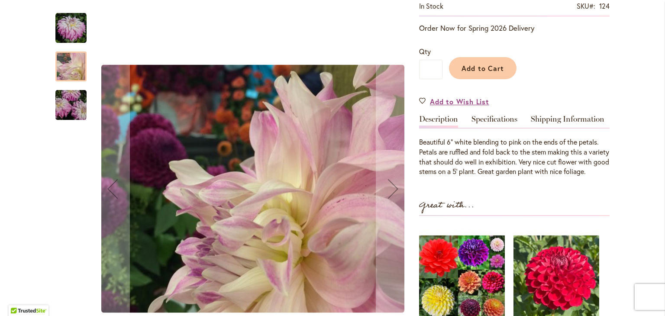
click at [67, 29] on img "Pink Petticoat" at bounding box center [70, 28] width 31 height 31
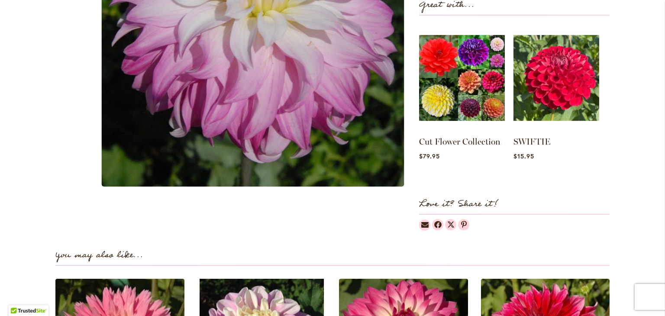
scroll to position [0, 0]
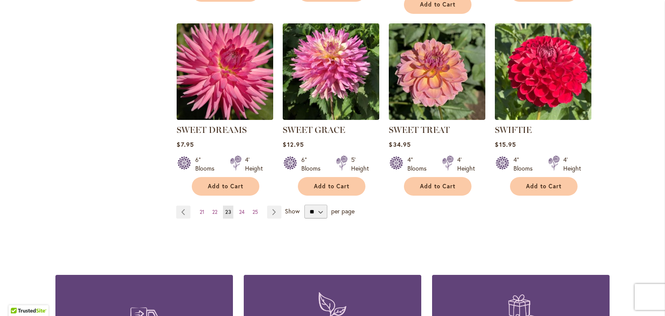
scroll to position [754, 0]
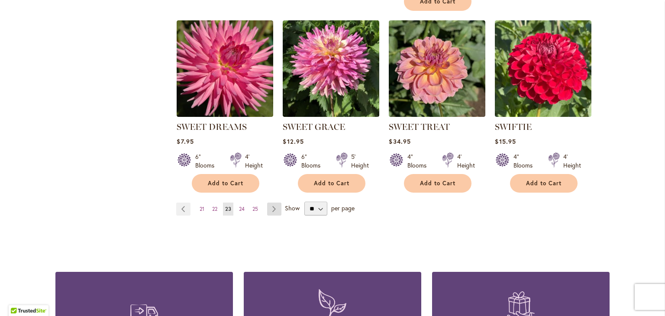
click at [275, 211] on link "Page Next" at bounding box center [274, 209] width 14 height 13
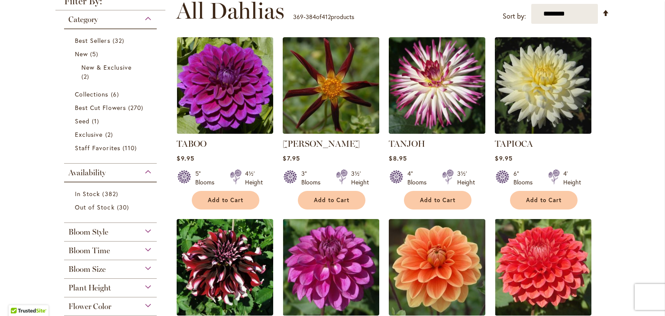
scroll to position [184, 0]
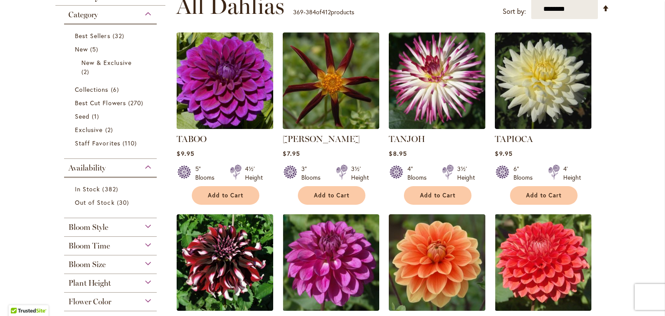
click at [247, 119] on img at bounding box center [225, 80] width 101 height 101
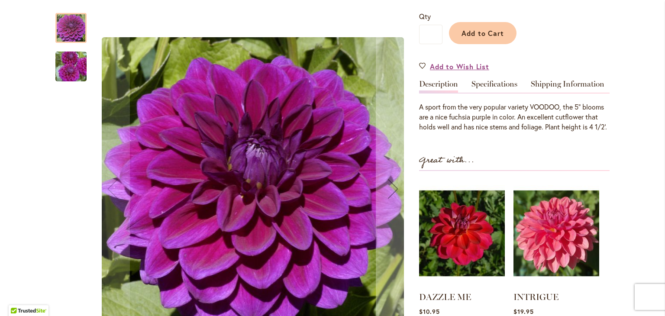
scroll to position [206, 0]
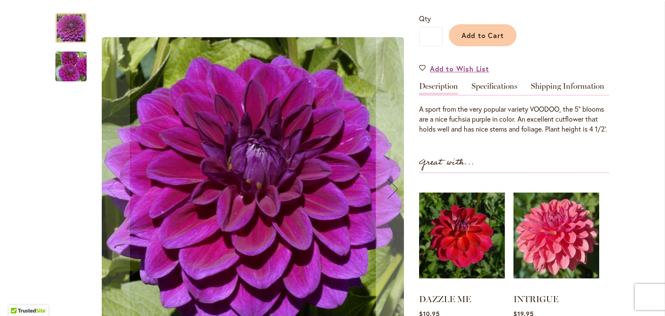
click at [68, 66] on img "TABOO" at bounding box center [71, 67] width 62 height 42
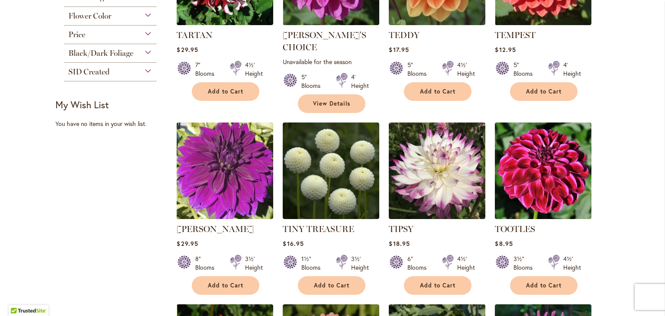
scroll to position [473, 0]
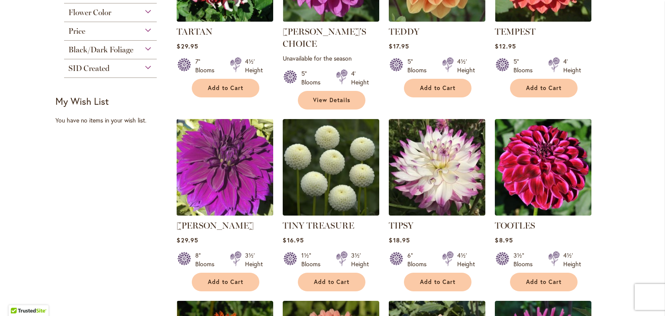
click at [237, 183] on img at bounding box center [225, 167] width 101 height 101
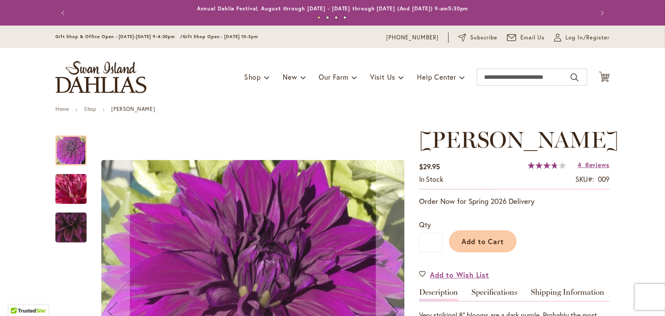
click at [70, 220] on img "Thomas Edison" at bounding box center [71, 228] width 62 height 60
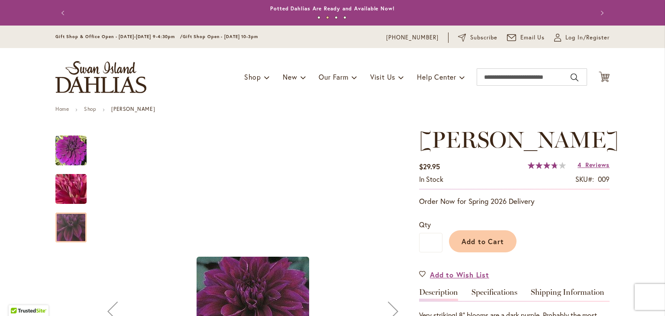
click at [75, 152] on img "Thomas Edison" at bounding box center [70, 150] width 31 height 31
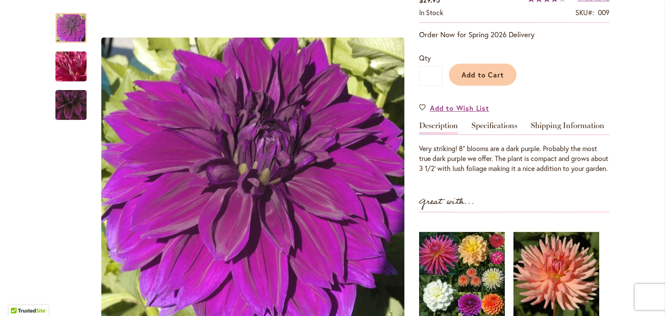
scroll to position [169, 0]
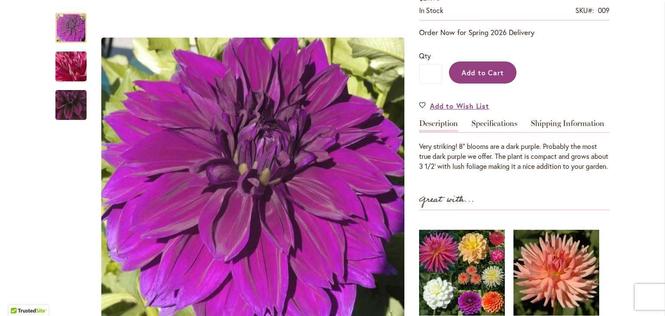
click at [485, 77] on span "Add to Cart" at bounding box center [483, 72] width 43 height 9
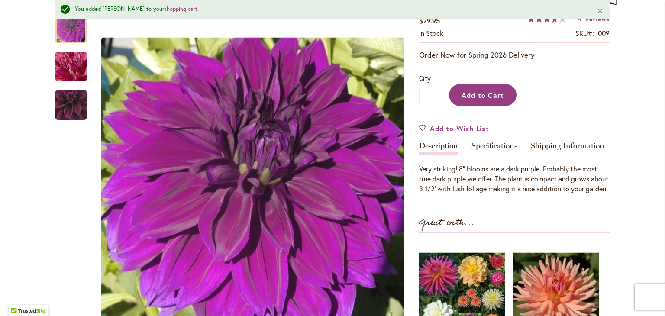
scroll to position [191, 0]
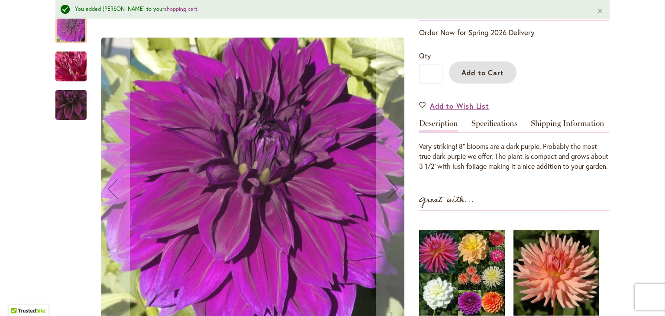
click at [64, 71] on img "Thomas Edison" at bounding box center [71, 66] width 62 height 47
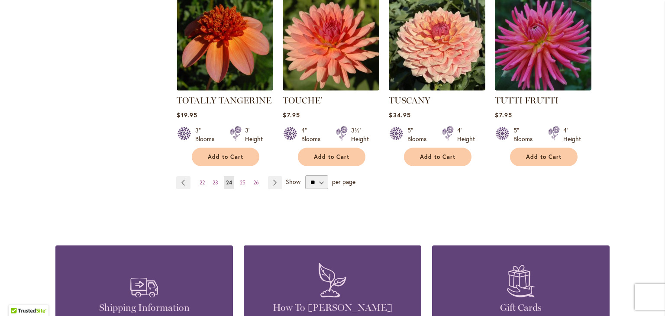
scroll to position [783, 0]
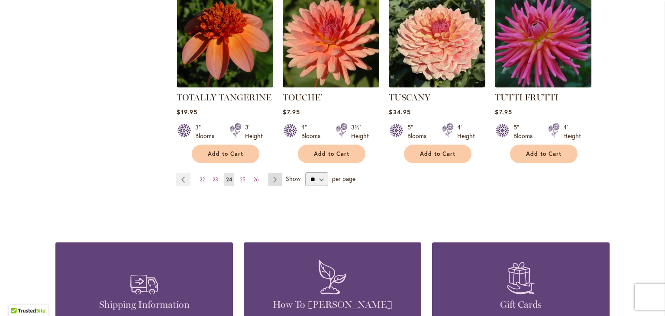
click at [275, 173] on link "Page Next" at bounding box center [275, 179] width 14 height 13
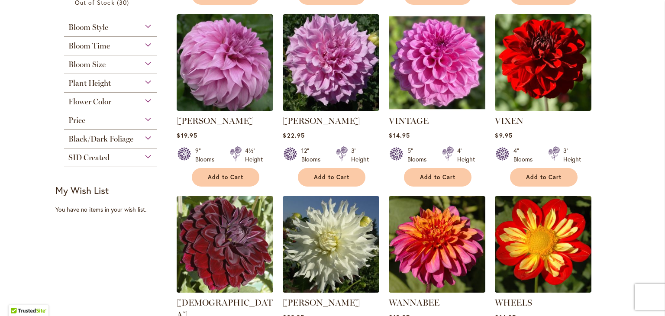
scroll to position [386, 0]
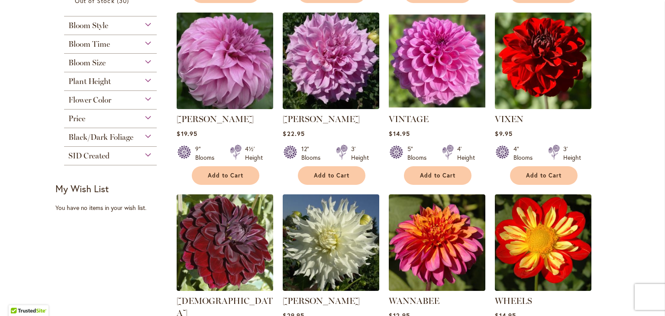
click at [243, 81] on img at bounding box center [225, 60] width 101 height 101
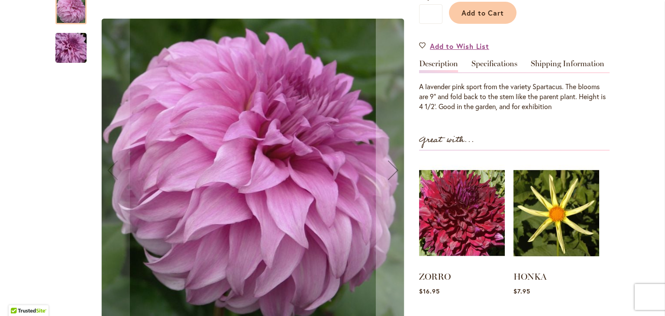
scroll to position [233, 0]
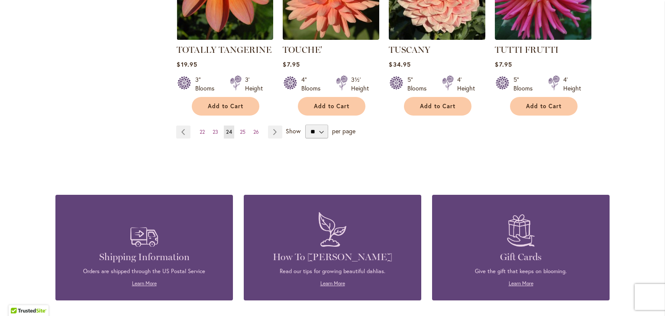
scroll to position [834, 0]
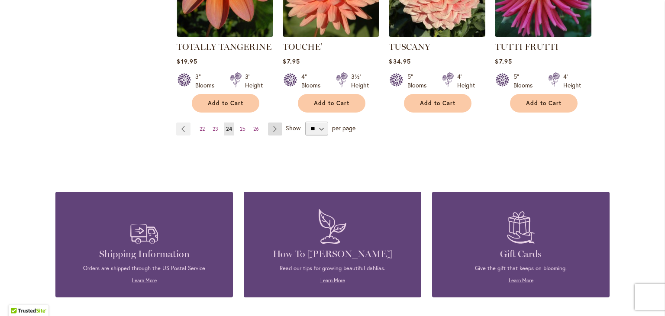
click at [275, 123] on link "Page Next" at bounding box center [275, 129] width 14 height 13
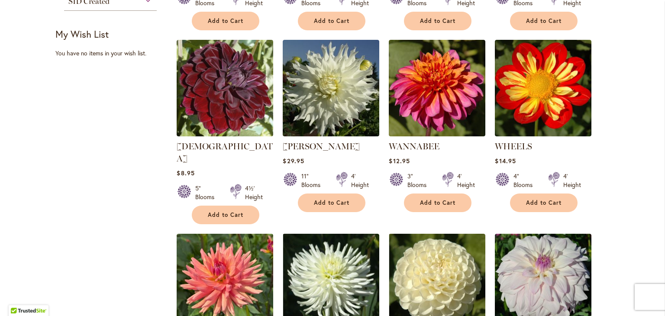
scroll to position [542, 0]
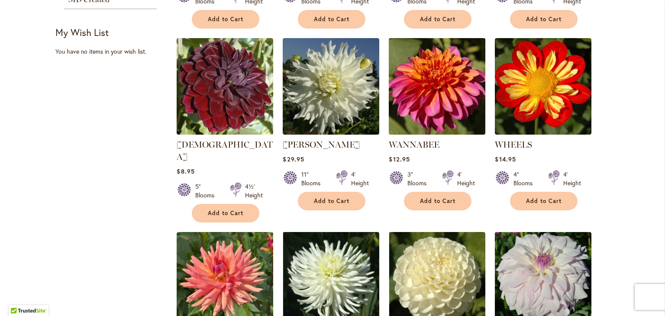
click at [448, 84] on img at bounding box center [437, 86] width 101 height 101
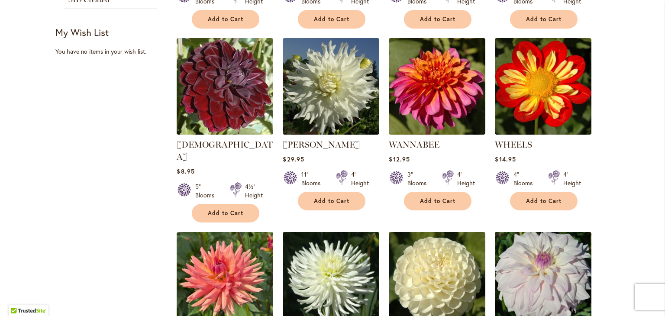
click at [555, 281] on img at bounding box center [543, 280] width 101 height 101
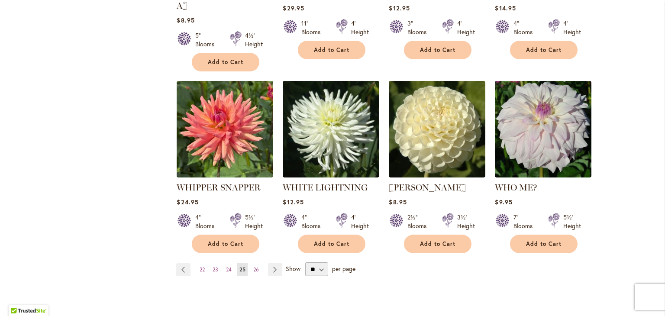
scroll to position [696, 0]
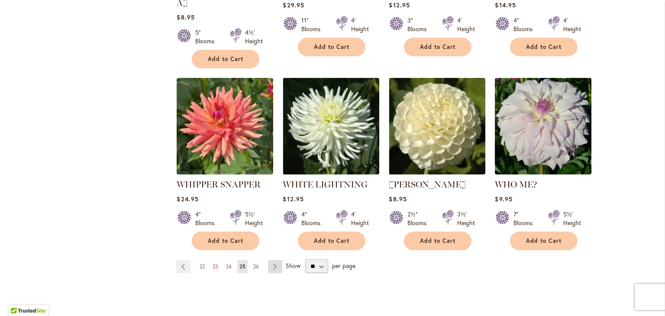
click at [273, 260] on link "Page Next" at bounding box center [275, 266] width 14 height 13
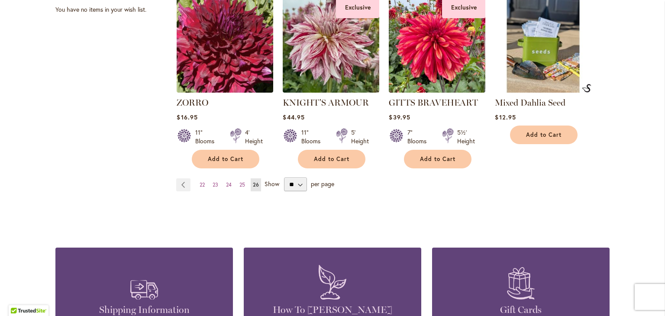
scroll to position [586, 0]
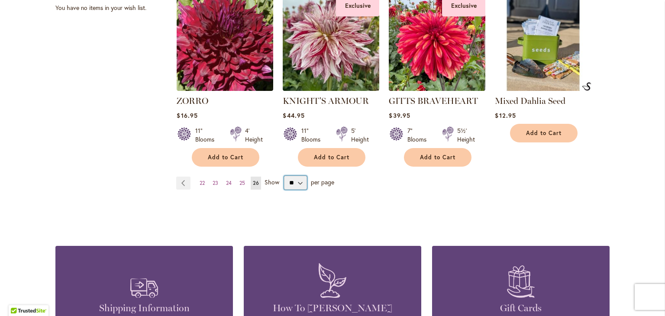
click at [296, 184] on select "** ** ** **" at bounding box center [295, 183] width 23 height 14
select select "**"
click at [284, 176] on select "** ** ** **" at bounding box center [295, 183] width 23 height 14
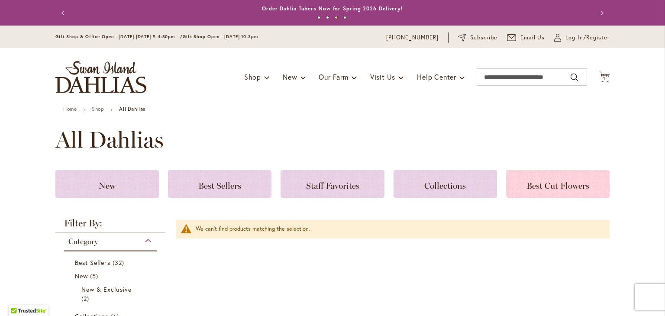
click at [546, 178] on div "Best Cut Flowers" at bounding box center [558, 184] width 104 height 28
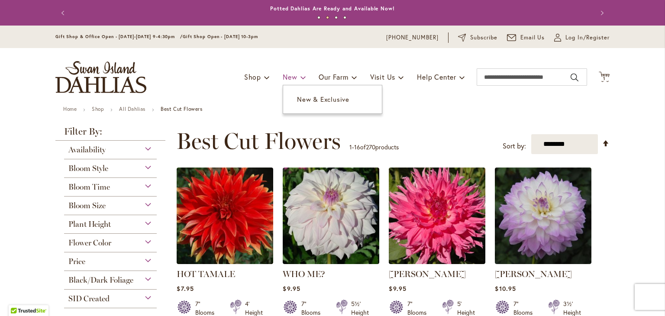
click at [290, 77] on span "New" at bounding box center [290, 76] width 14 height 9
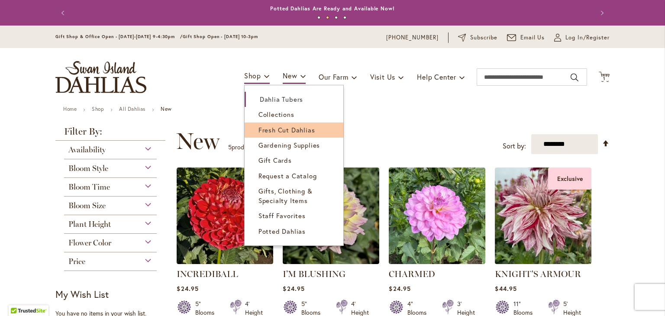
click at [291, 133] on span "Fresh Cut Dahlias" at bounding box center [287, 130] width 57 height 9
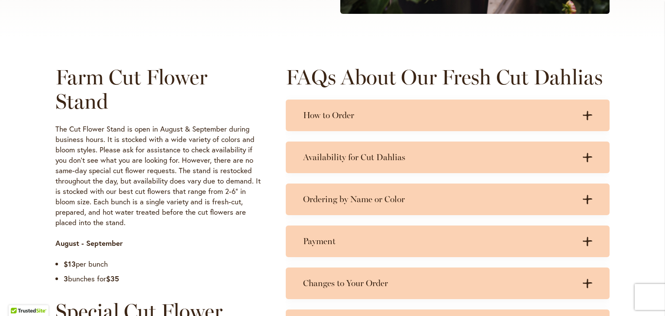
scroll to position [385, 0]
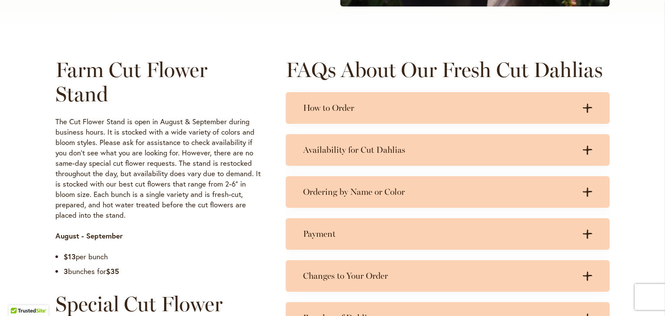
click at [652, 146] on div "Farm Cut Flower Stand The Cut Flower Stand is open in August & September during…" at bounding box center [332, 311] width 665 height 558
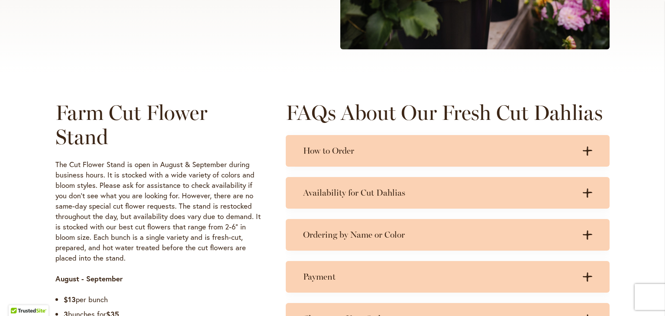
scroll to position [350, 0]
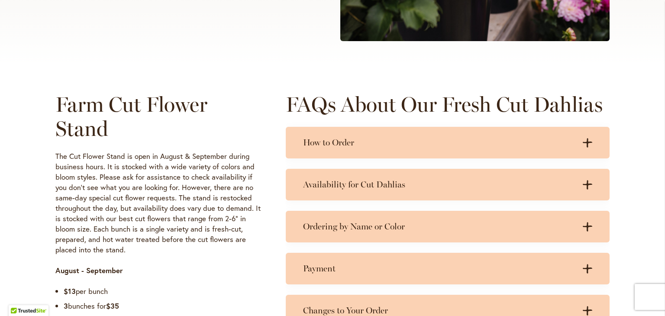
click at [150, 222] on p "The Cut Flower Stand is open in August & September during business hours. It is…" at bounding box center [157, 203] width 205 height 104
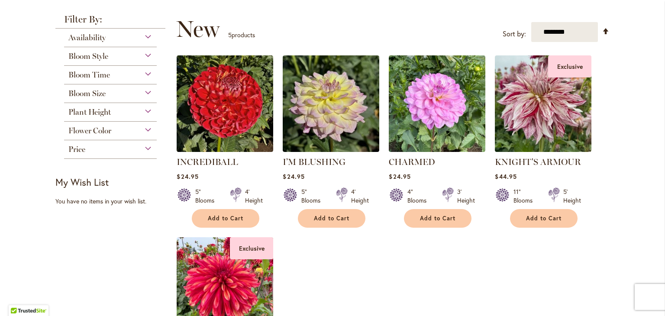
scroll to position [111, 0]
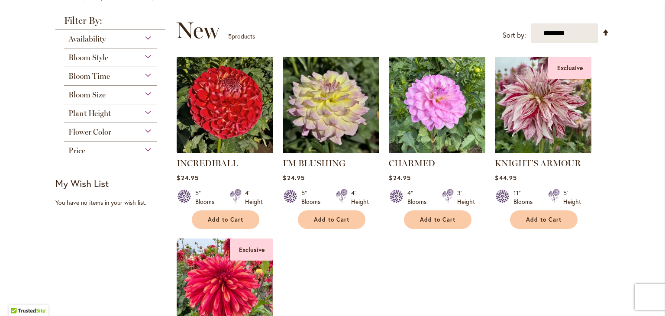
click at [317, 102] on img at bounding box center [331, 104] width 101 height 101
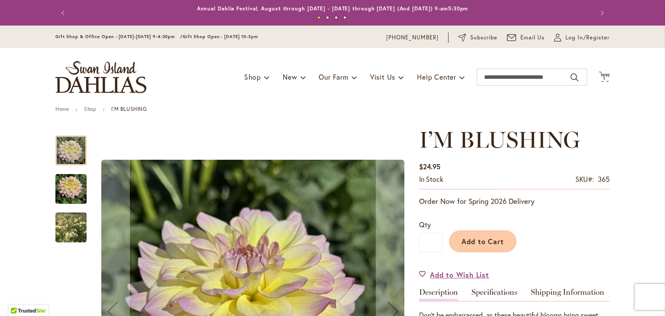
click at [74, 235] on img "I’M BLUSHING" at bounding box center [71, 228] width 62 height 55
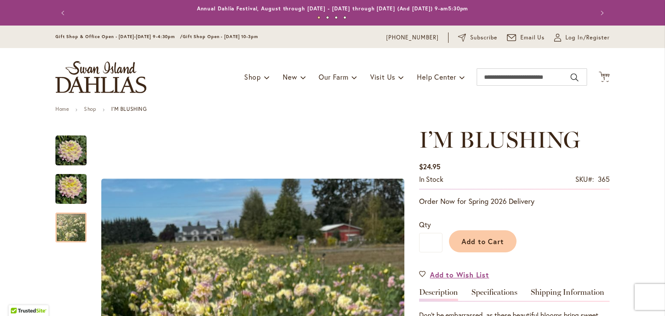
click at [224, 99] on div "Toggle Nav Shop Dahlia Tubers Collections Fresh Cut Dahlias Gardening Supplies …" at bounding box center [333, 77] width 572 height 58
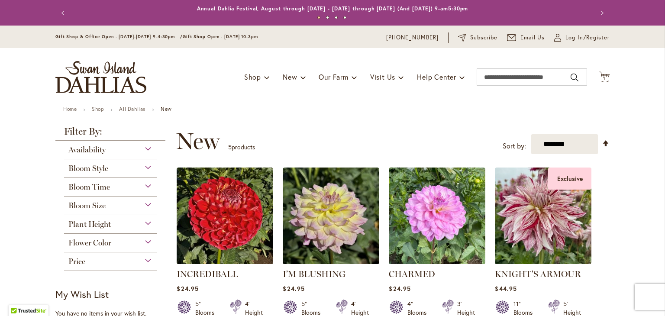
click at [145, 165] on div "Bloom Style" at bounding box center [110, 166] width 93 height 14
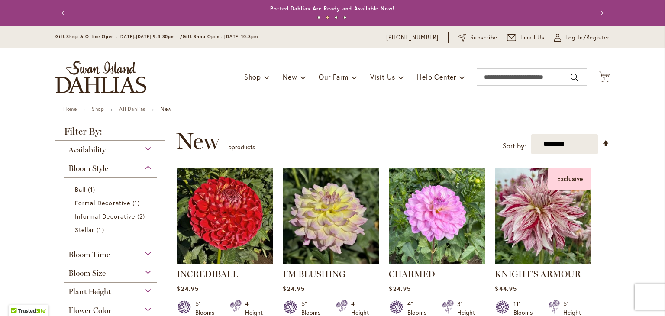
click at [145, 165] on div "Bloom Style" at bounding box center [110, 166] width 93 height 14
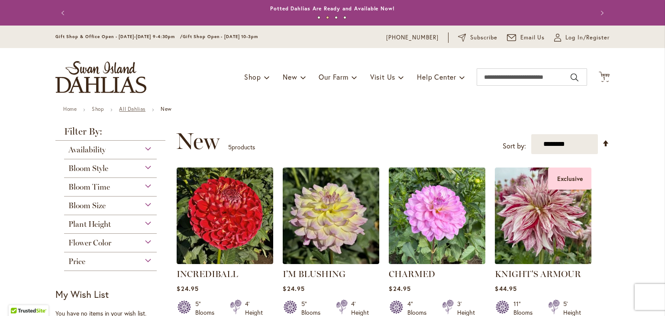
click at [130, 108] on link "All Dahlias" at bounding box center [132, 109] width 26 height 6
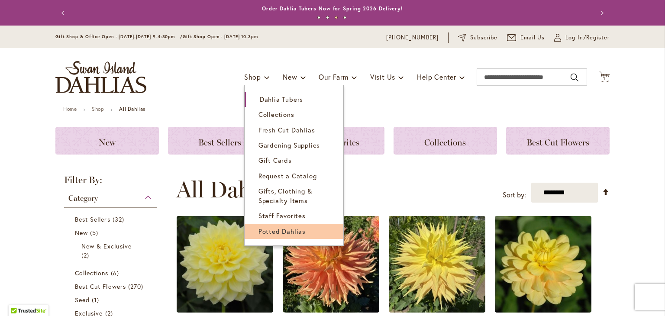
click at [289, 230] on span "Potted Dahlias" at bounding box center [282, 231] width 47 height 9
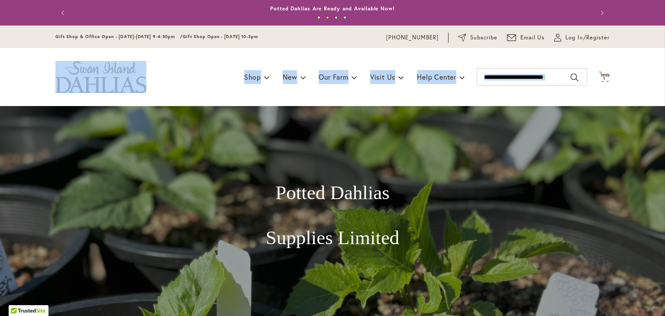
drag, startPoint x: 656, startPoint y: 45, endPoint x: 663, endPoint y: 49, distance: 7.6
click at [663, 49] on body "Skip to Accessibility Information The store will not work correctly in the case…" at bounding box center [332, 158] width 665 height 316
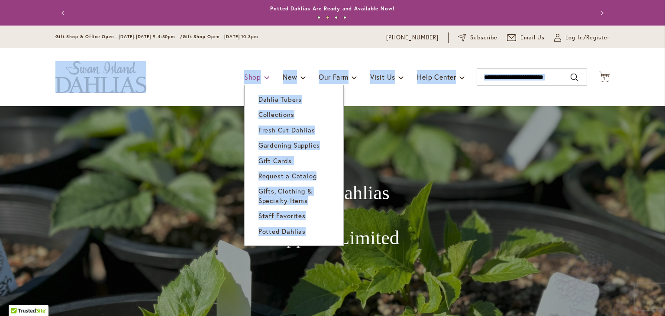
click at [264, 78] on span at bounding box center [267, 77] width 6 height 14
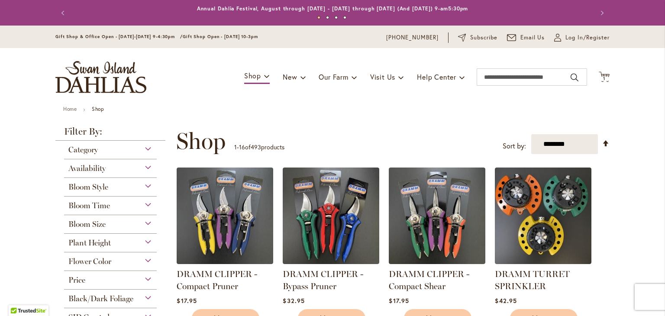
click at [374, 129] on div "**********" at bounding box center [393, 141] width 434 height 26
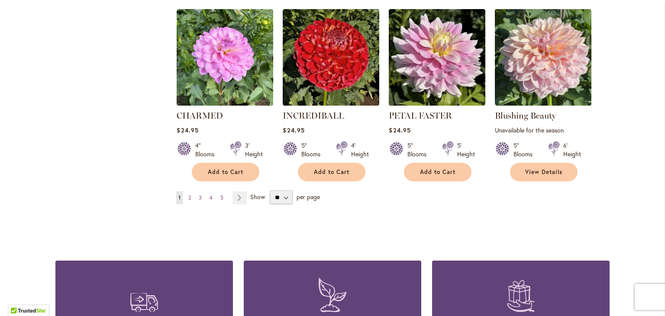
scroll to position [693, 0]
